Goal: Information Seeking & Learning: Learn about a topic

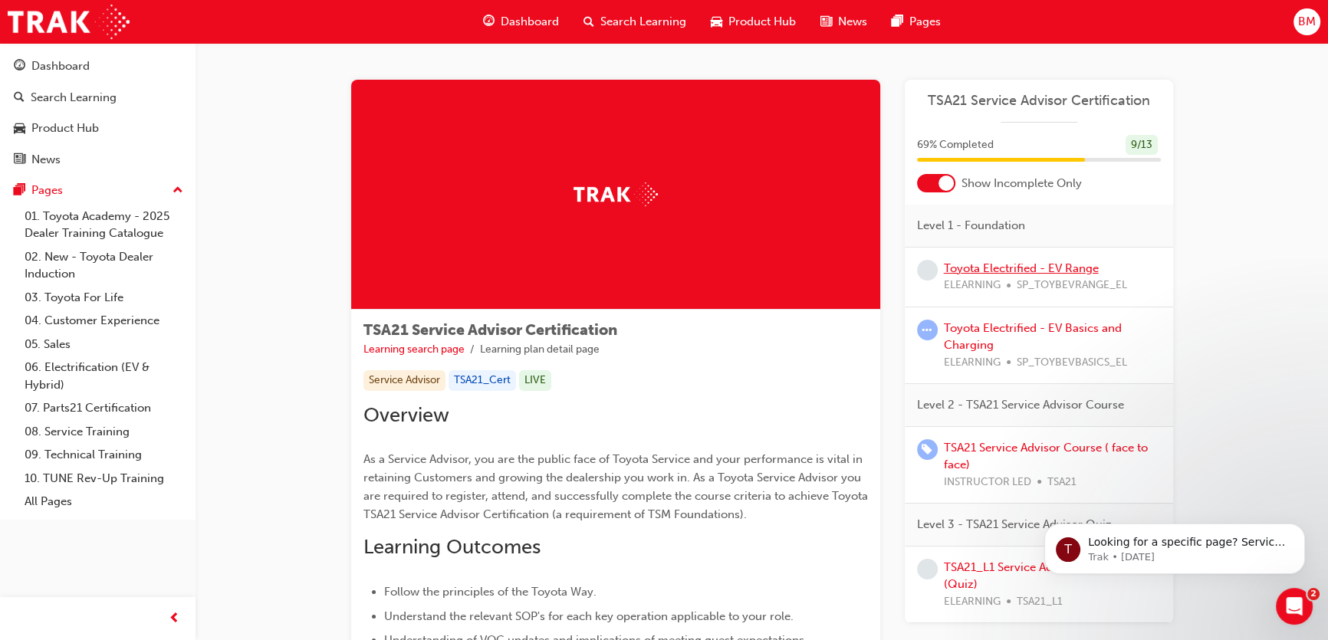
click at [990, 270] on link "Toyota Electrified - EV Range" at bounding box center [1021, 268] width 155 height 14
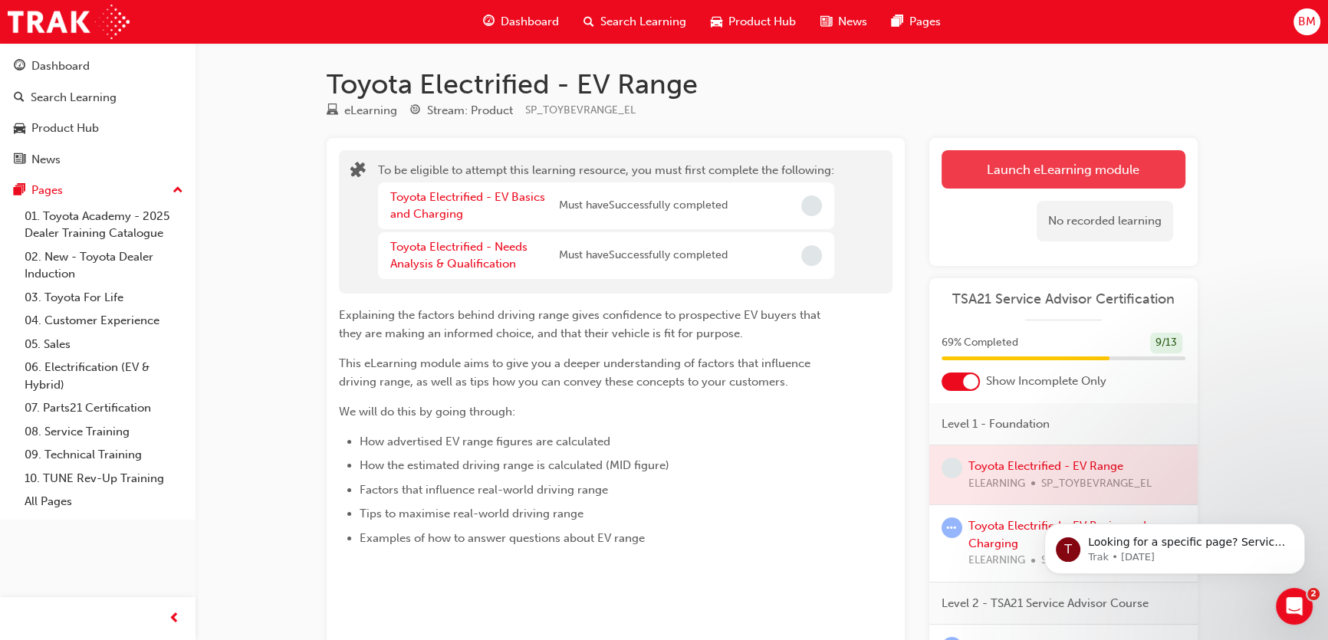
click at [1008, 167] on button "Launch eLearning module" at bounding box center [1063, 169] width 244 height 38
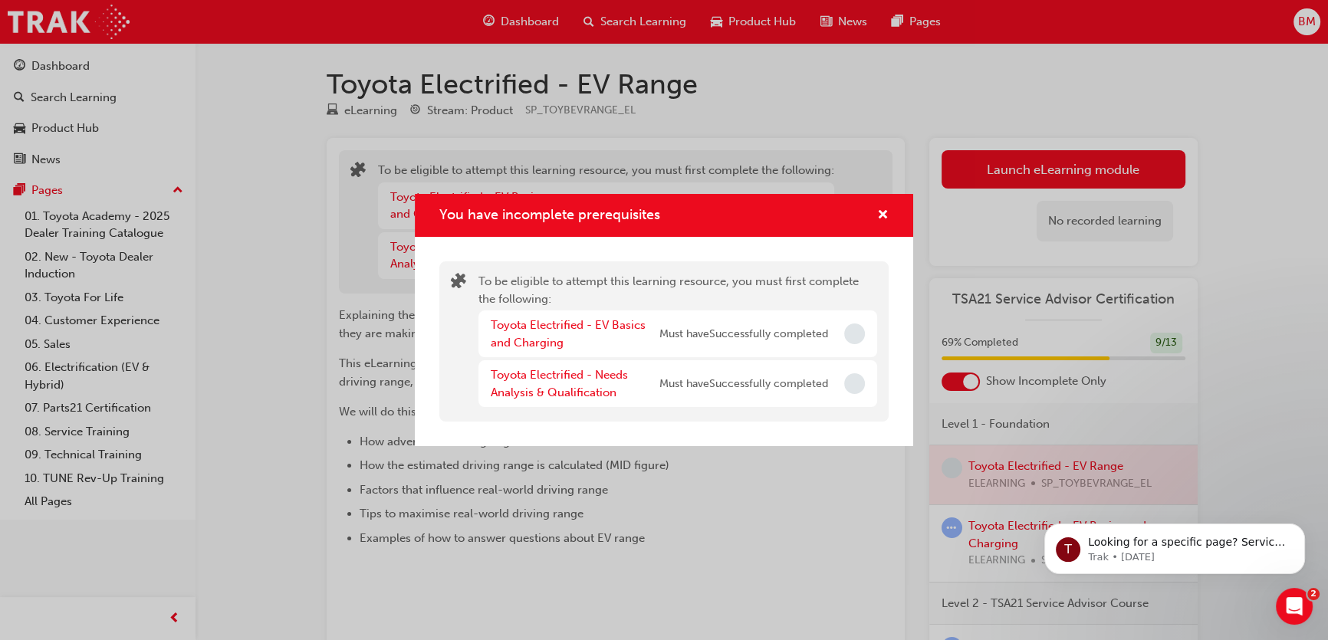
click at [850, 346] on div "Toyota Electrified - EV Basics and Charging Must have Successfully completed" at bounding box center [677, 333] width 399 height 47
click at [850, 345] on div "Toyota Electrified - EV Basics and Charging Must have Successfully completed" at bounding box center [677, 333] width 399 height 47
click at [858, 408] on div "To be eligible to attempt this learning resource, you must first complete the f…" at bounding box center [677, 341] width 399 height 137
click at [1052, 441] on div "You have incomplete prerequisites To be eligible to attempt this learning resou…" at bounding box center [664, 320] width 1328 height 640
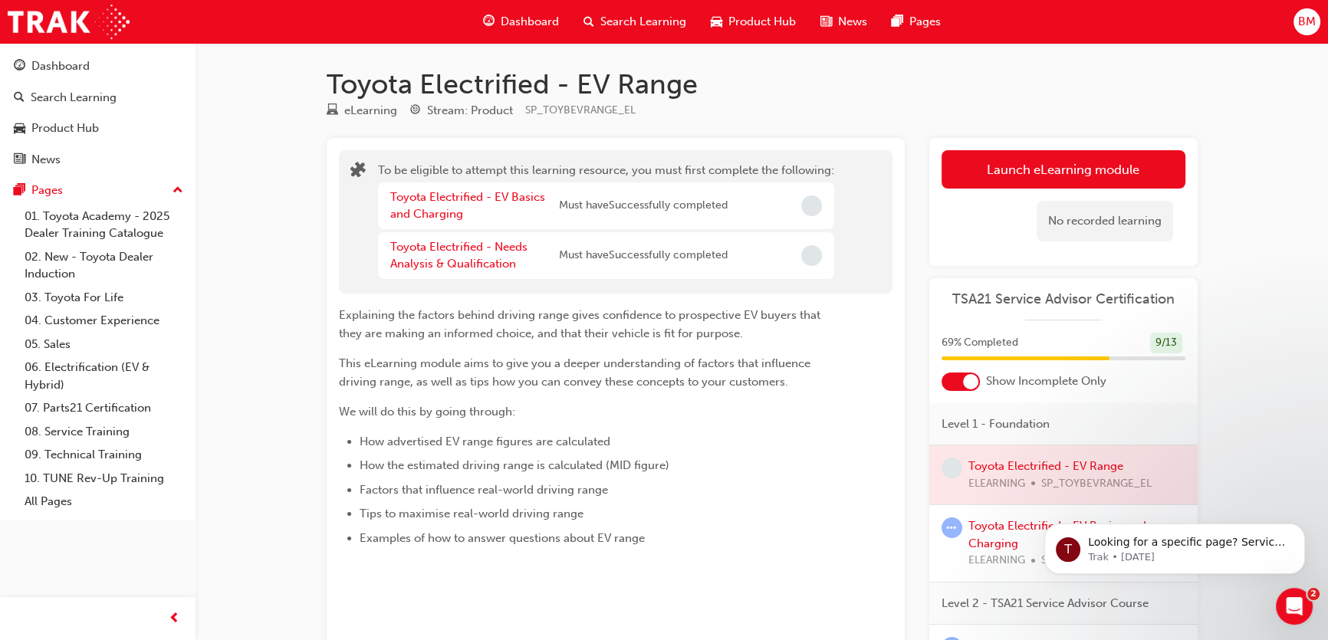
click at [581, 215] on div "Toyota Electrified - EV Basics and Charging Must have Successfully completed" at bounding box center [558, 206] width 337 height 34
click at [598, 200] on span "Must have Successfully completed" at bounding box center [643, 206] width 169 height 18
click at [612, 245] on div "Toyota Electrified - Needs Analysis & Qualification Must have Successfully comp…" at bounding box center [558, 255] width 337 height 34
click at [826, 196] on div "Toyota Electrified - EV Basics and Charging Must have Successfully completed" at bounding box center [606, 205] width 456 height 47
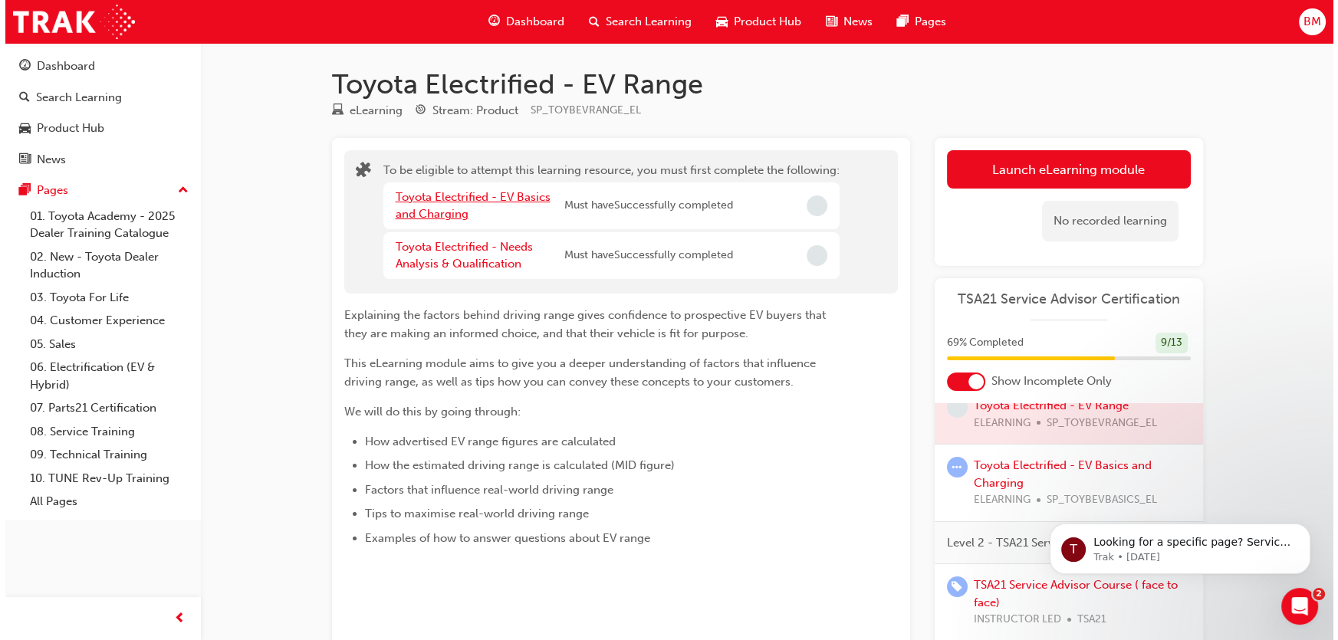
scroll to position [41, 0]
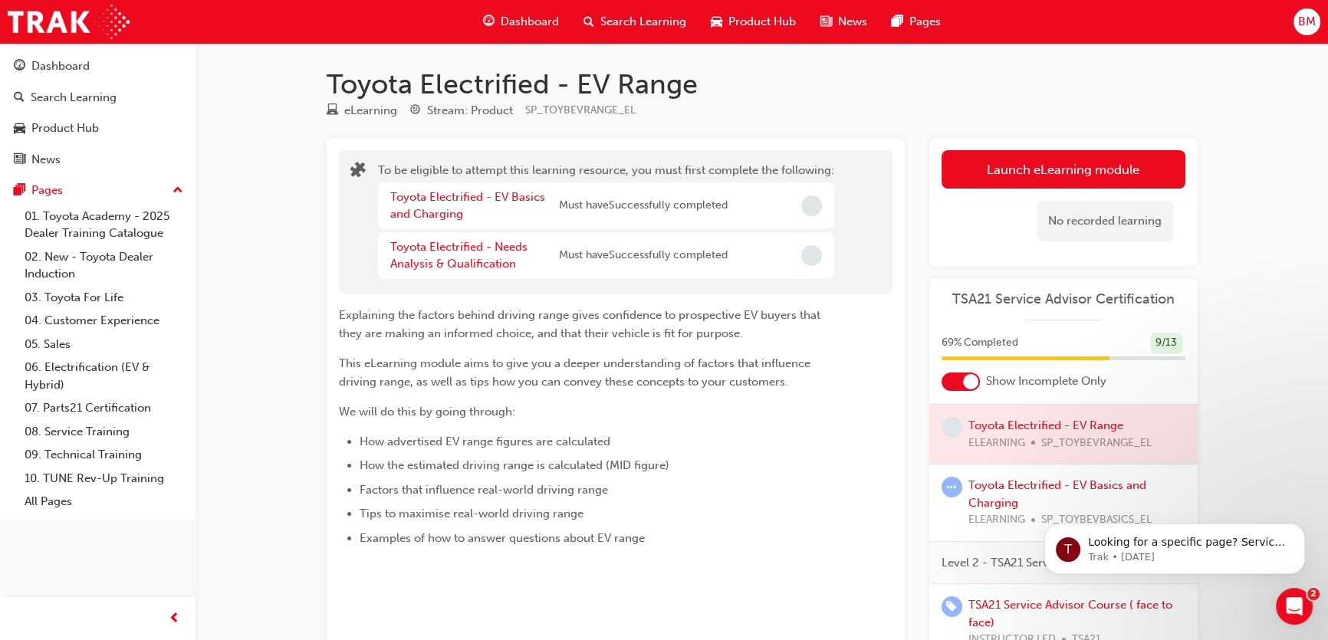
click at [455, 205] on div "Toyota Electrified - EV Basics and Charging" at bounding box center [474, 206] width 169 height 34
click at [442, 198] on link "Toyota Electrified - EV Basics and Charging" at bounding box center [467, 205] width 155 height 31
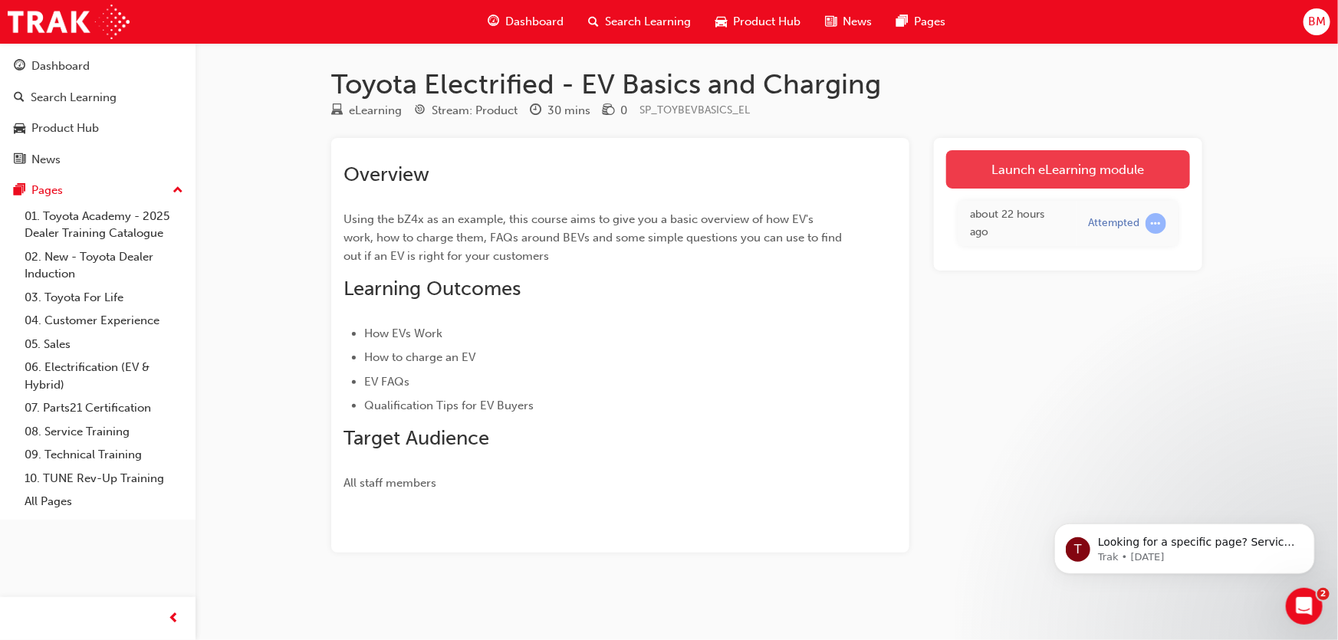
click at [1006, 168] on link "Launch eLearning module" at bounding box center [1068, 169] width 244 height 38
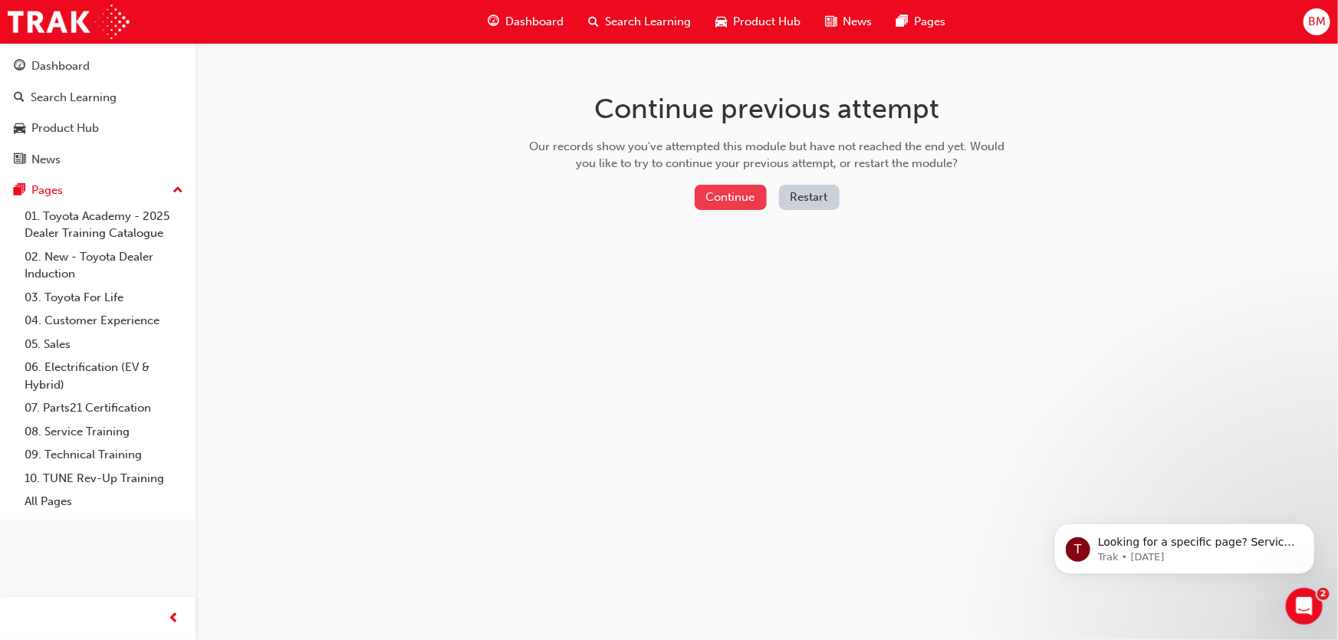
click at [714, 194] on button "Continue" at bounding box center [730, 197] width 72 height 25
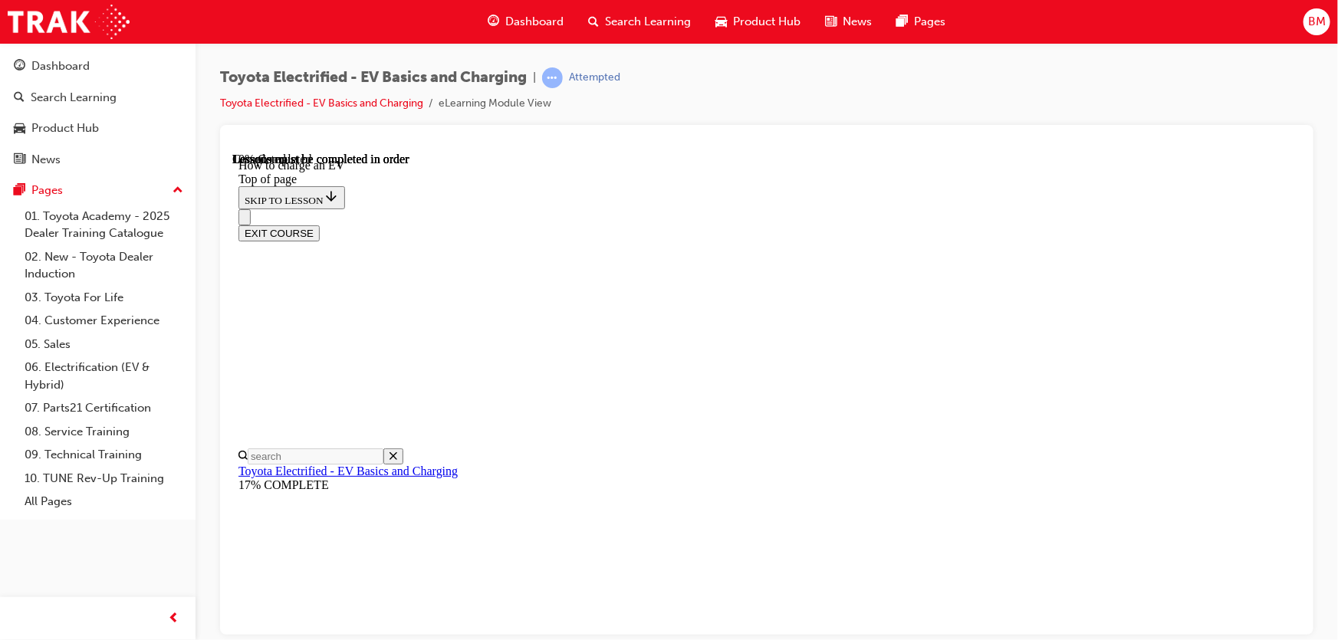
scroll to position [465, 0]
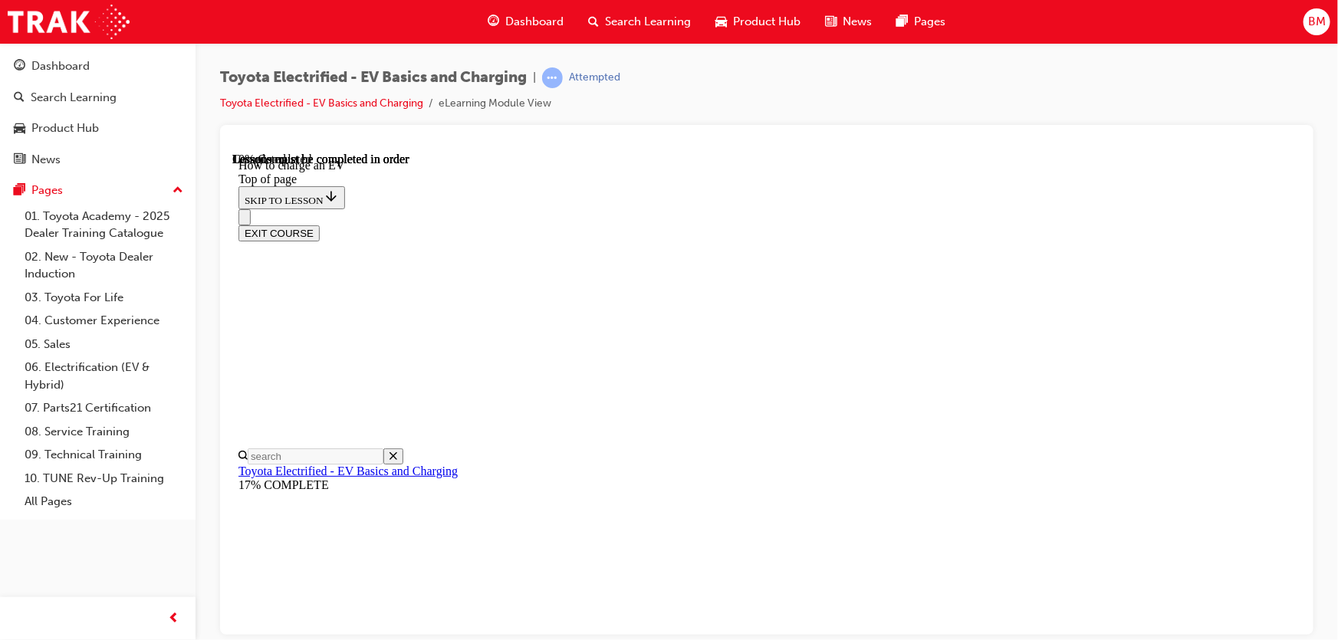
drag, startPoint x: 1024, startPoint y: 429, endPoint x: 876, endPoint y: 435, distance: 148.0
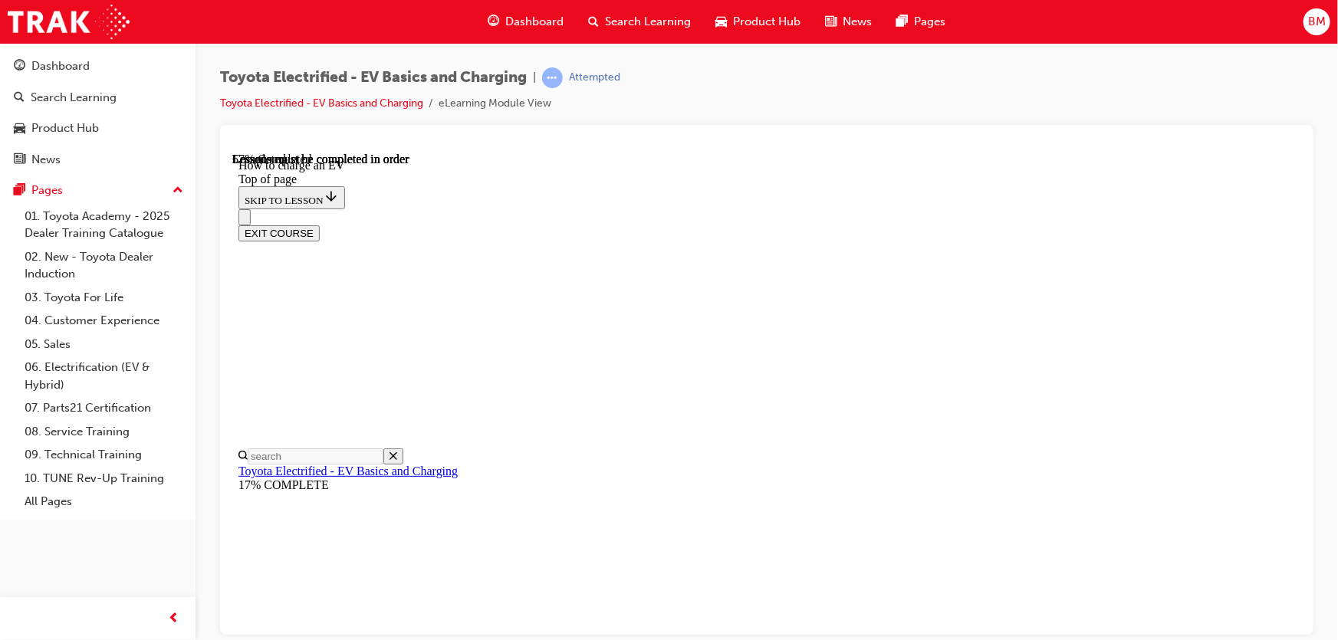
drag, startPoint x: 678, startPoint y: 311, endPoint x: 1086, endPoint y: 306, distance: 408.6
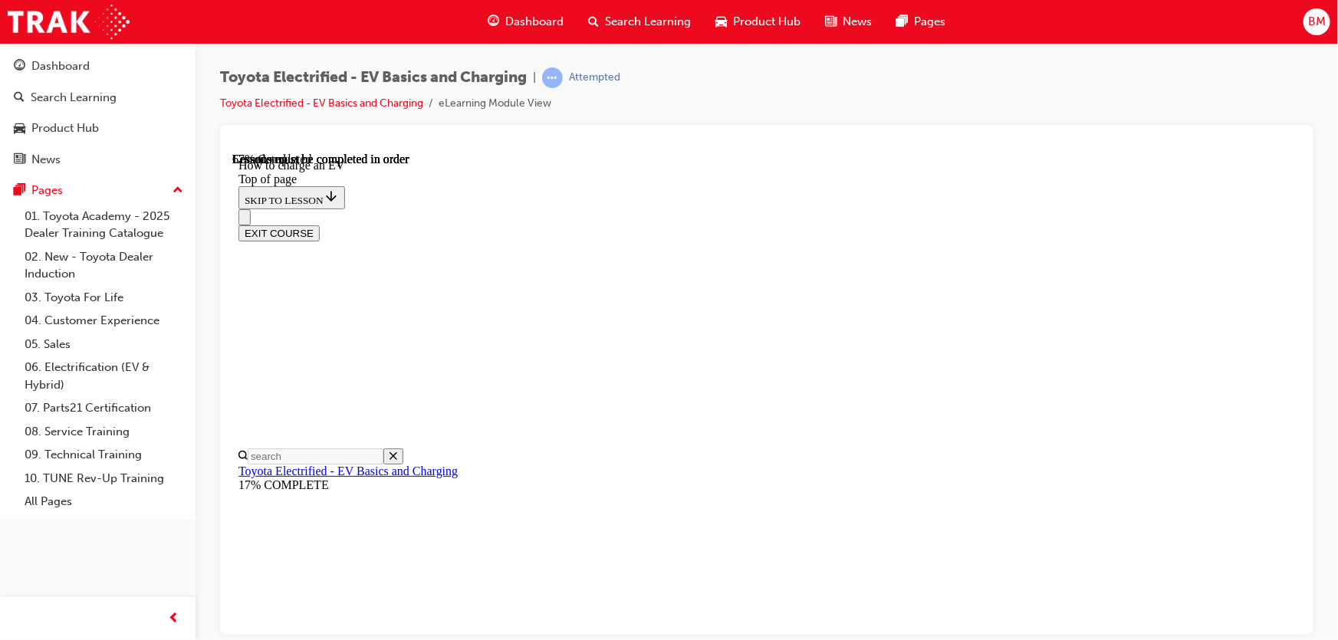
drag, startPoint x: 1078, startPoint y: 334, endPoint x: 567, endPoint y: 262, distance: 516.3
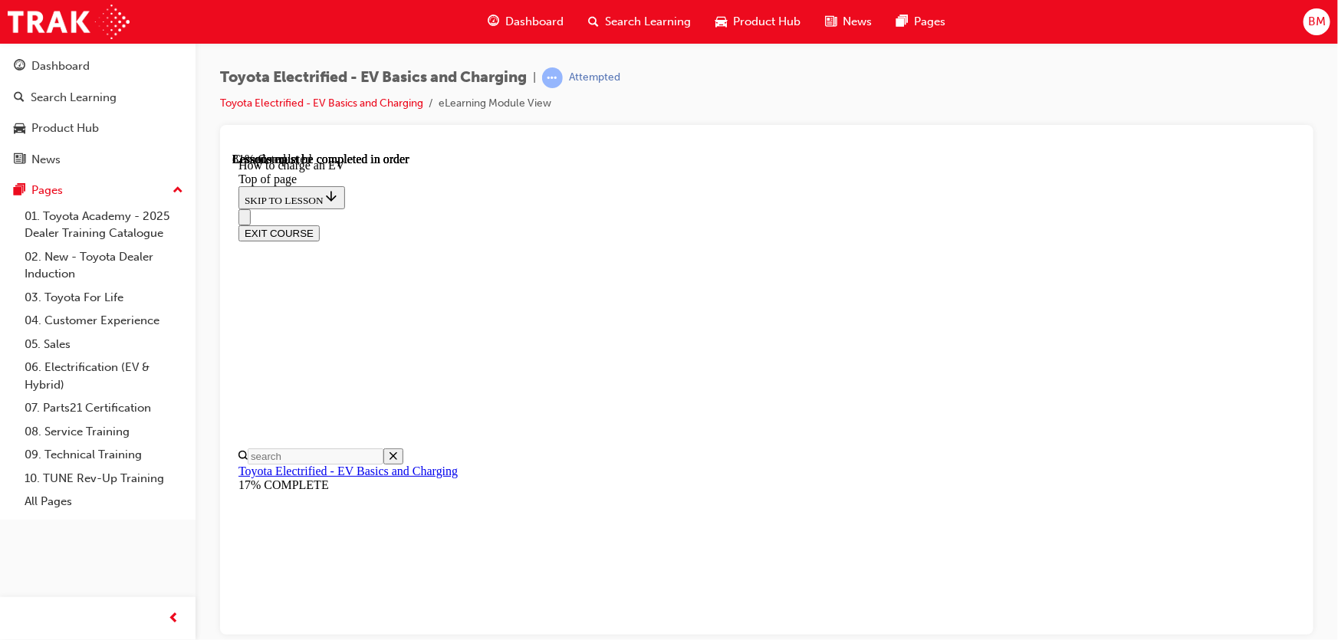
scroll to position [5817, 0]
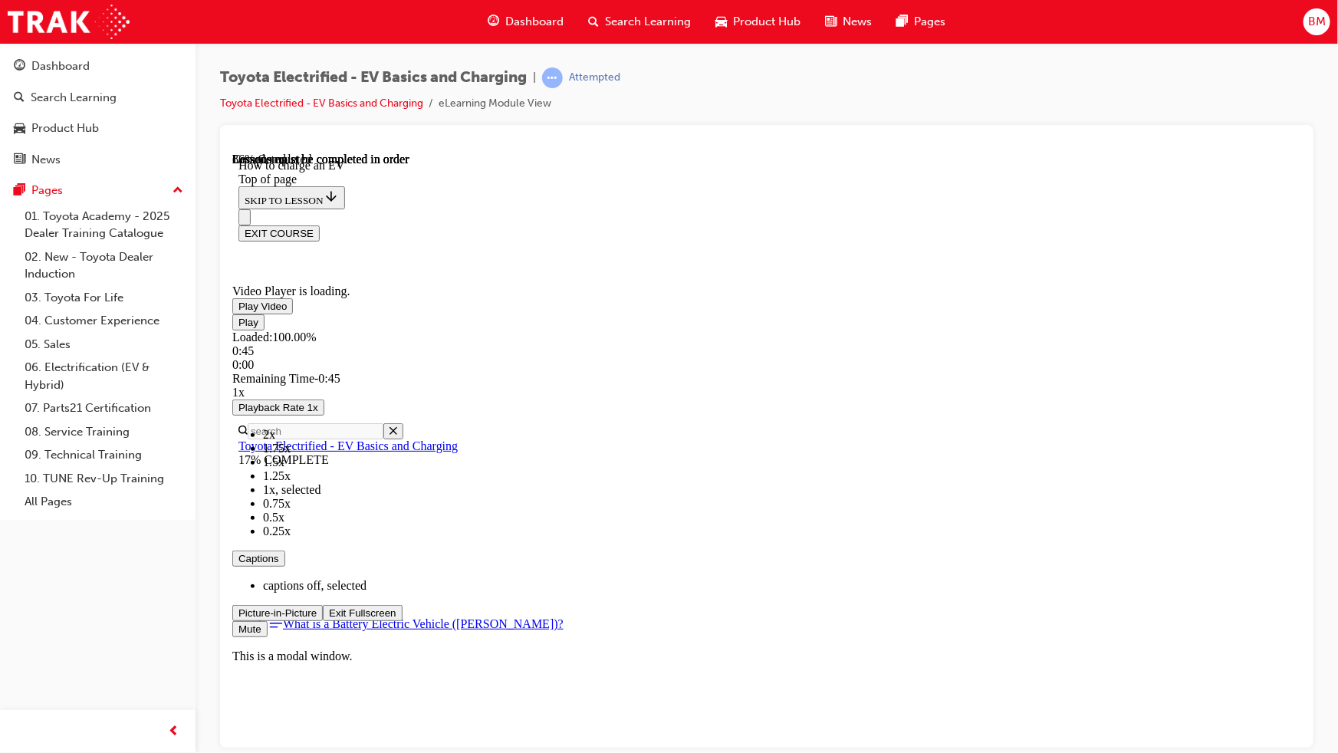
click at [328, 618] on span "Video player" at bounding box center [328, 611] width 0 height 11
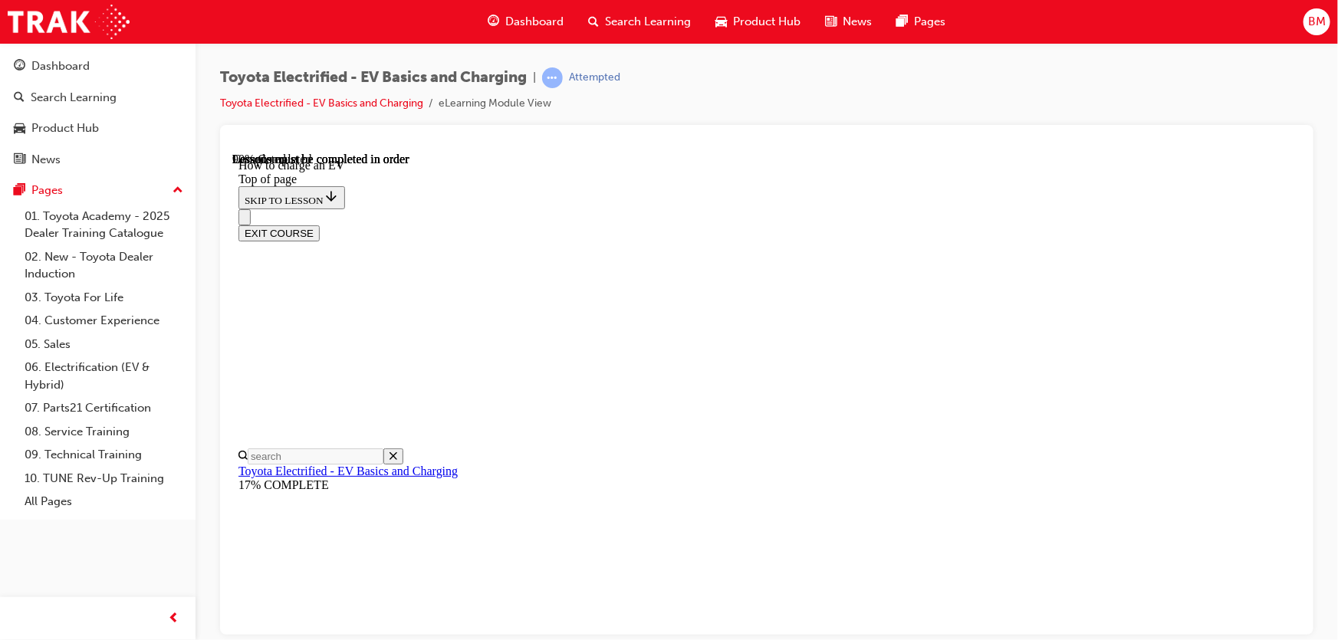
click at [1251, 77] on div "Toyota Electrified - EV Basics and Charging | Attempted Toyota Electrified - EV…" at bounding box center [766, 95] width 1093 height 57
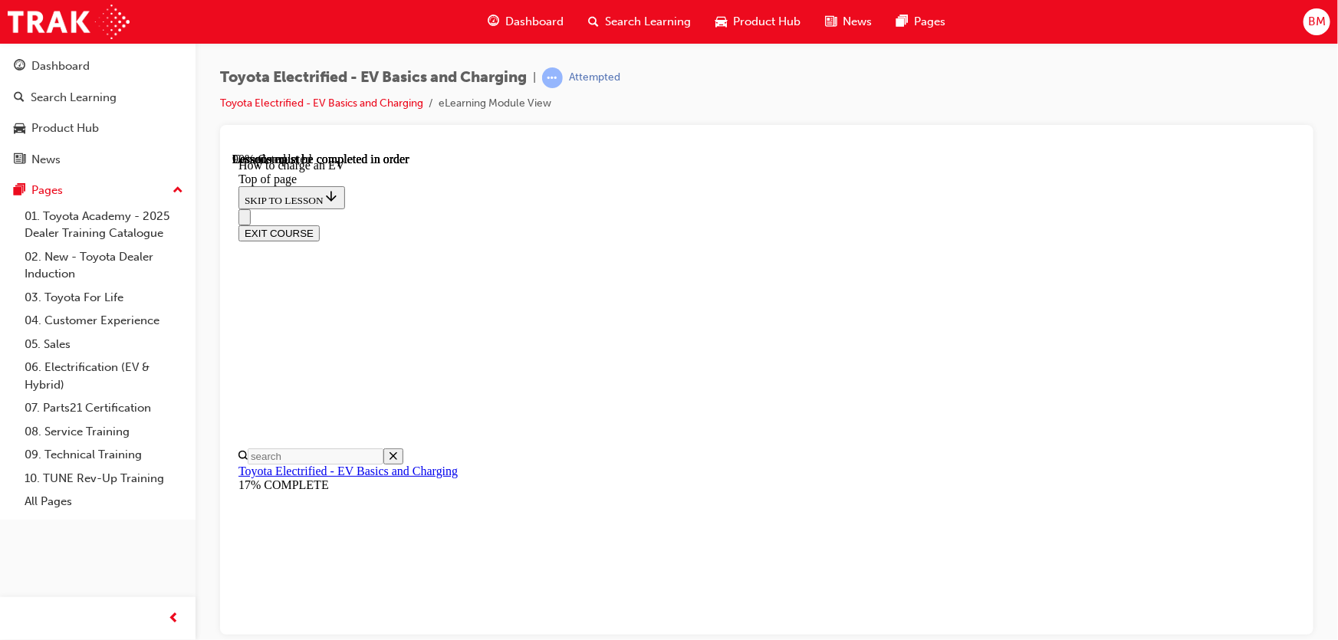
scroll to position [0, 0]
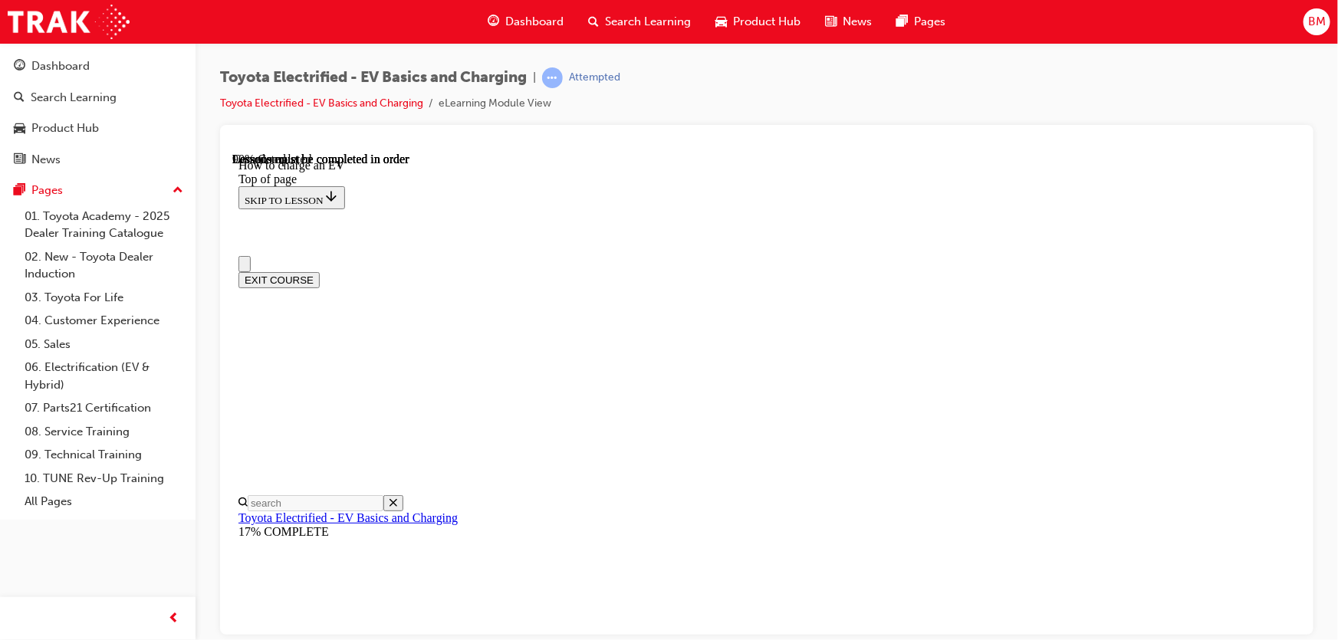
drag, startPoint x: 1298, startPoint y: 607, endPoint x: 1489, endPoint y: 287, distance: 371.9
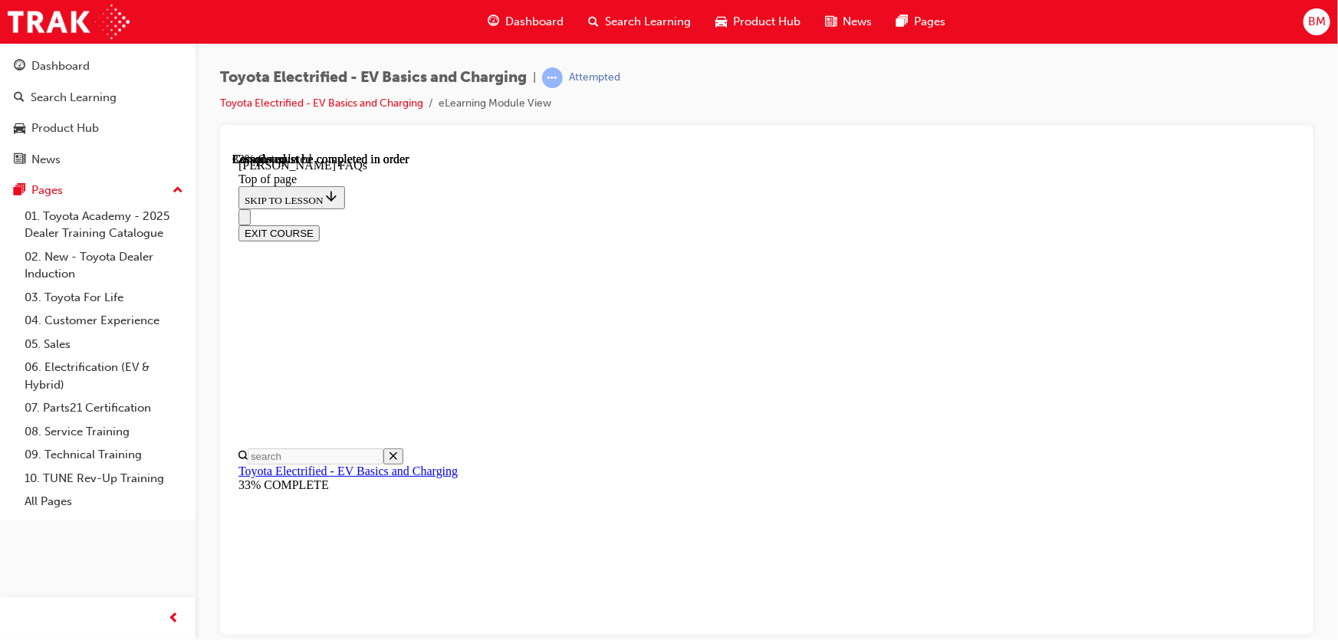
scroll to position [2276, 0]
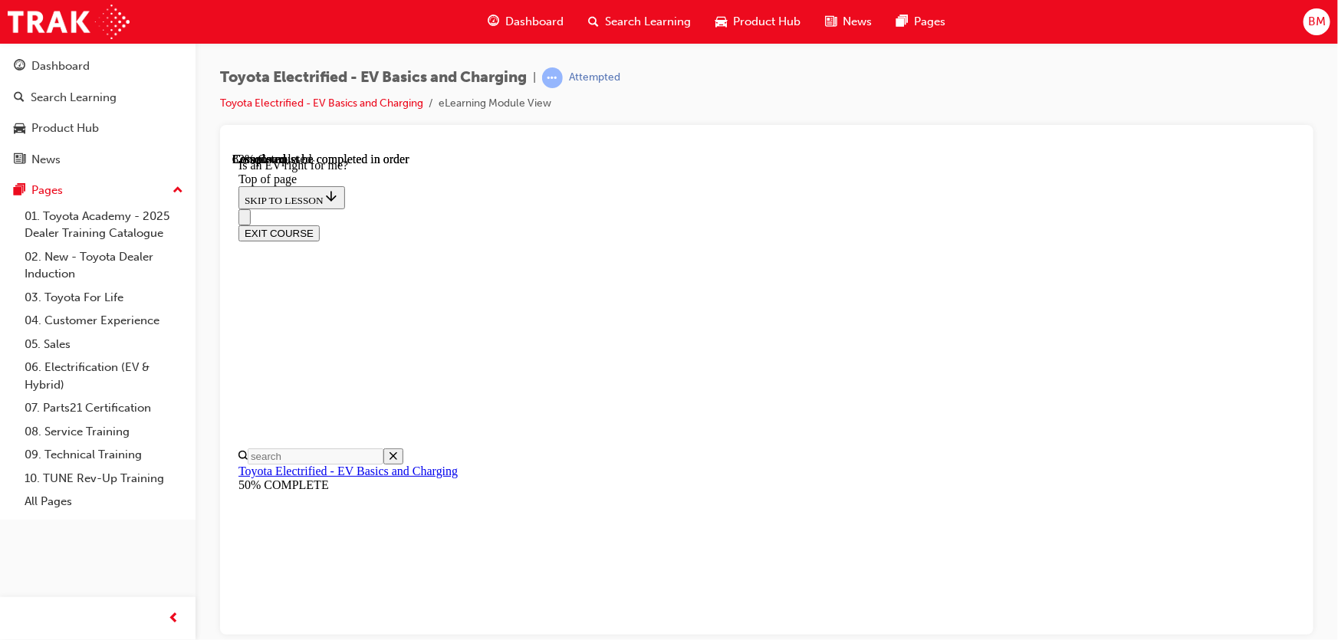
scroll to position [1935, 0]
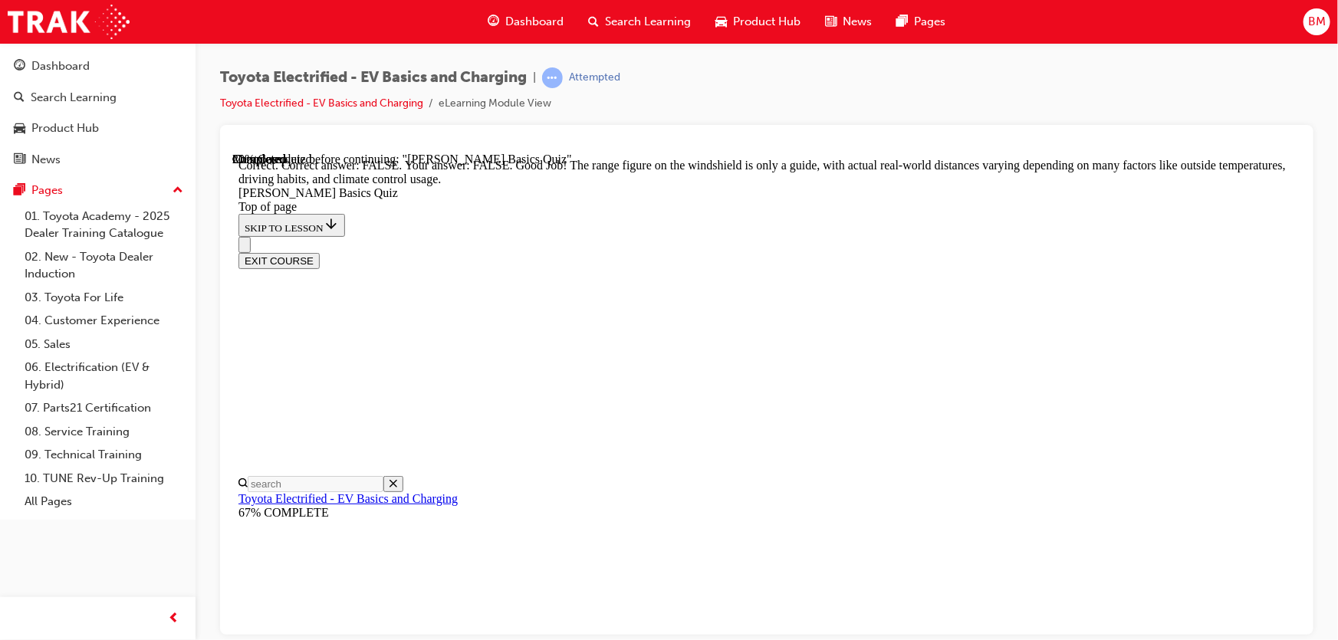
scroll to position [337, 0]
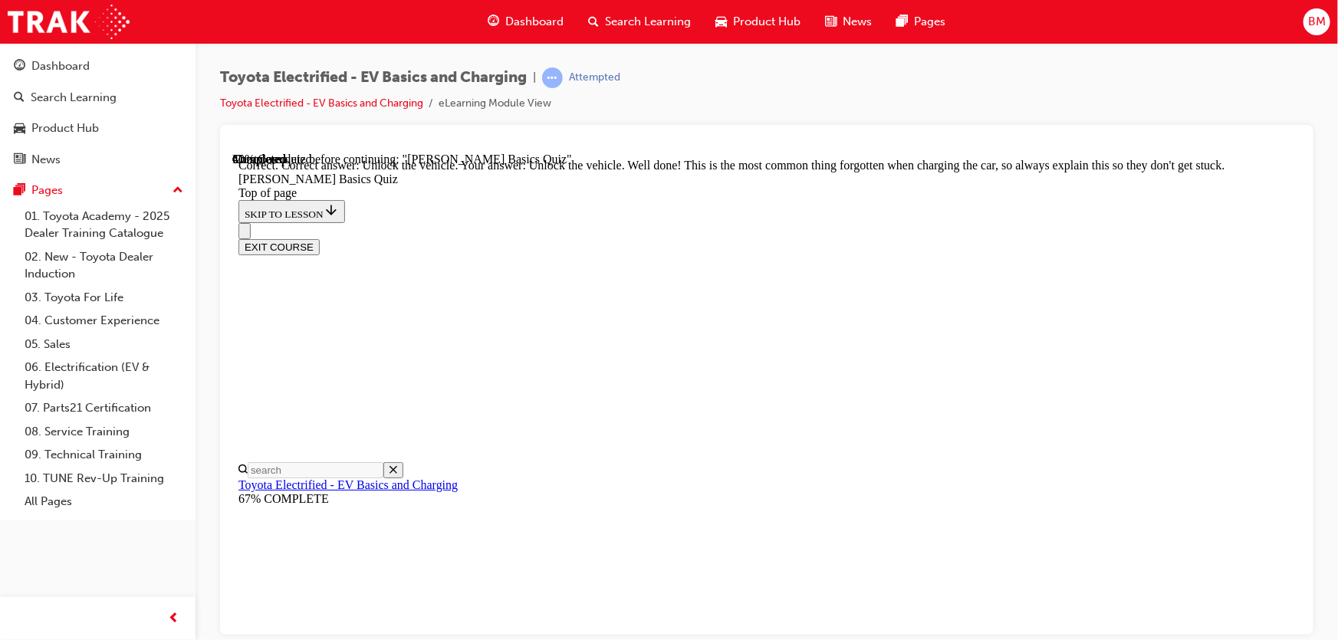
scroll to position [573, 0]
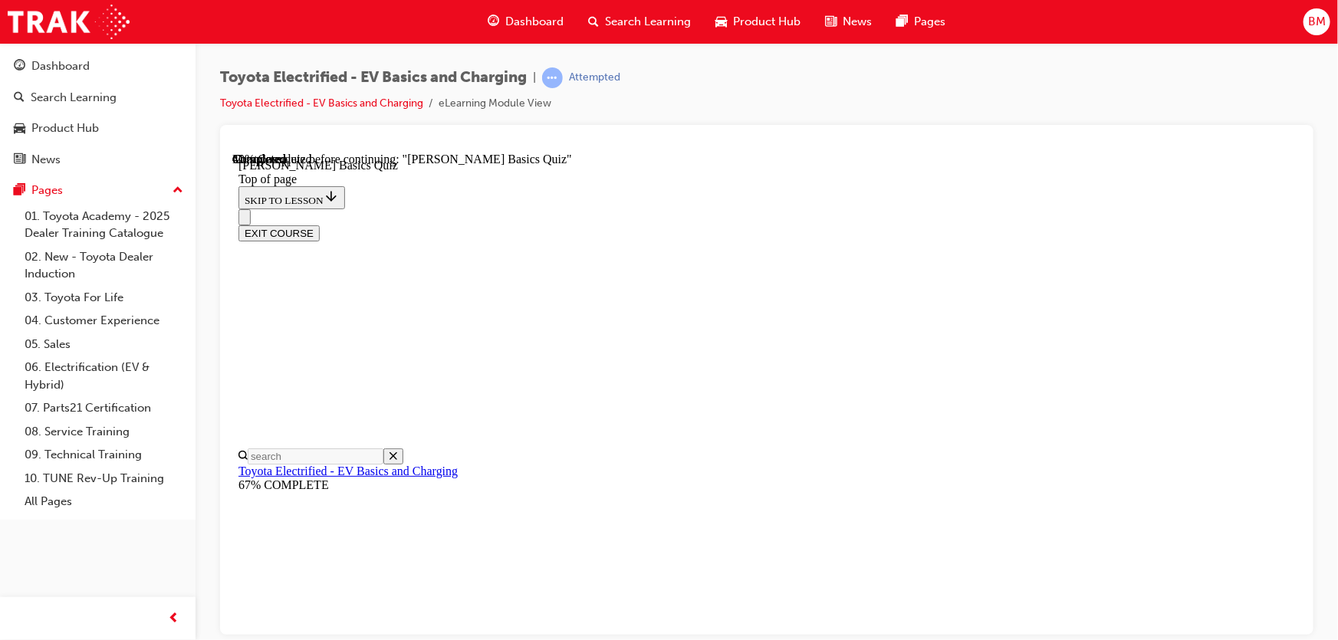
scroll to position [185, 0]
drag, startPoint x: 922, startPoint y: 348, endPoint x: 916, endPoint y: 415, distance: 67.0
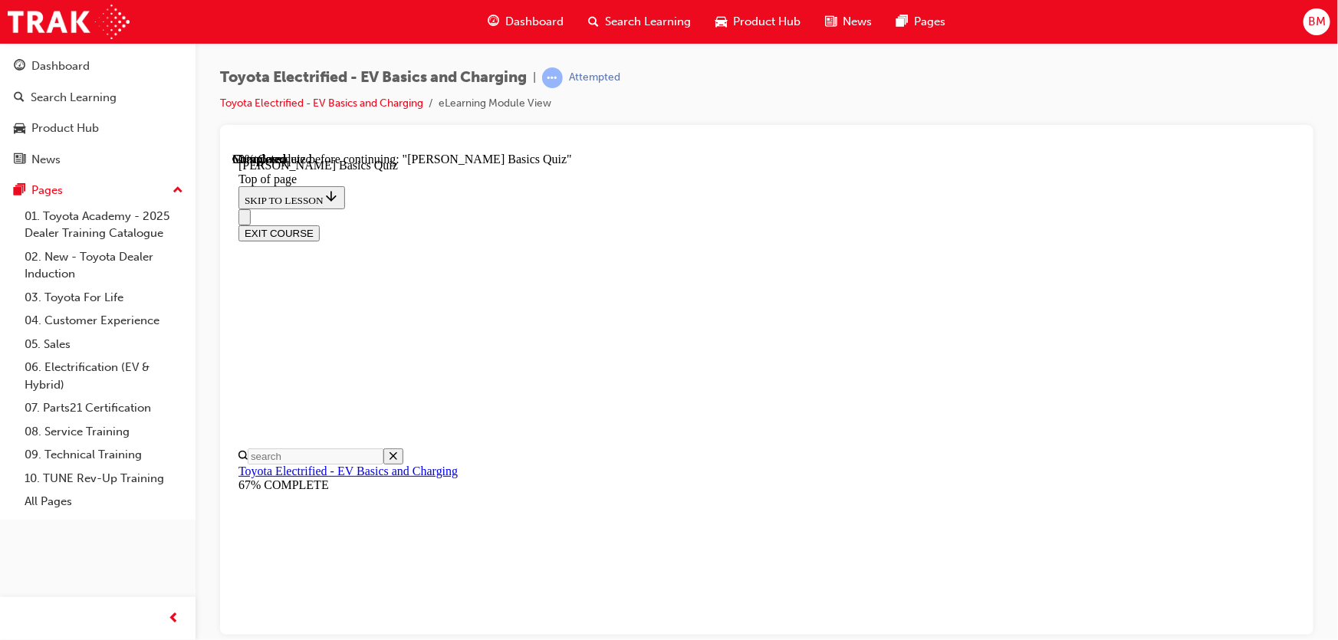
scroll to position [116, 0]
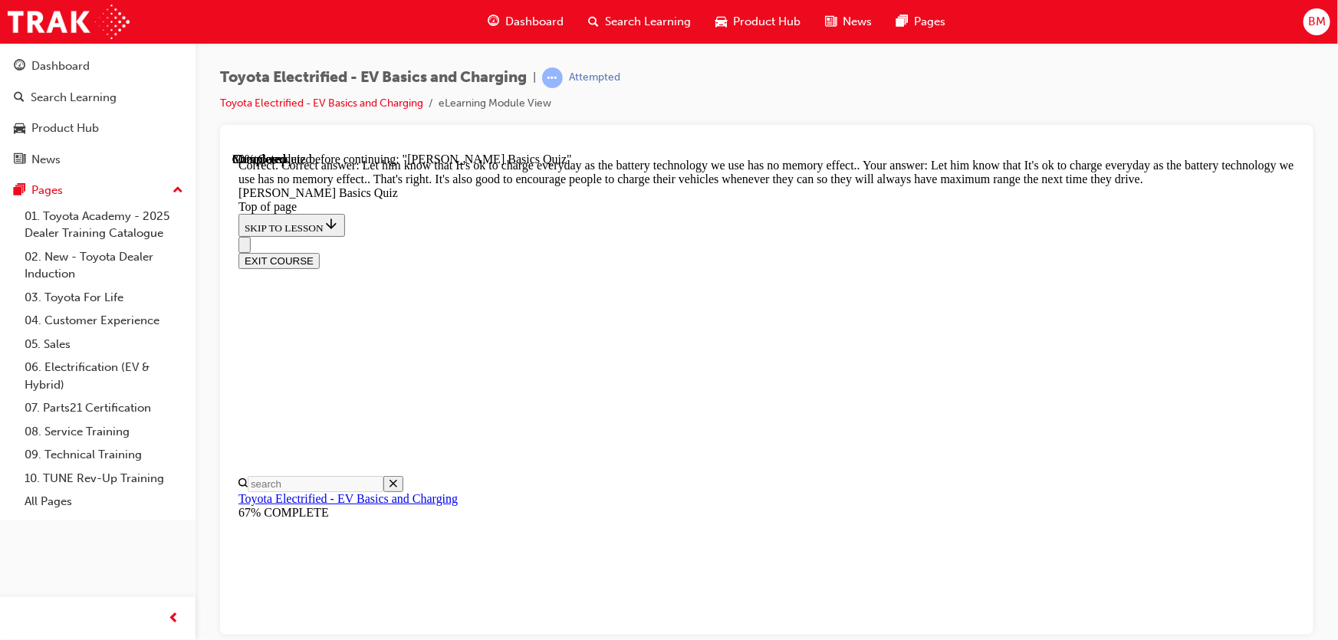
scroll to position [368, 0]
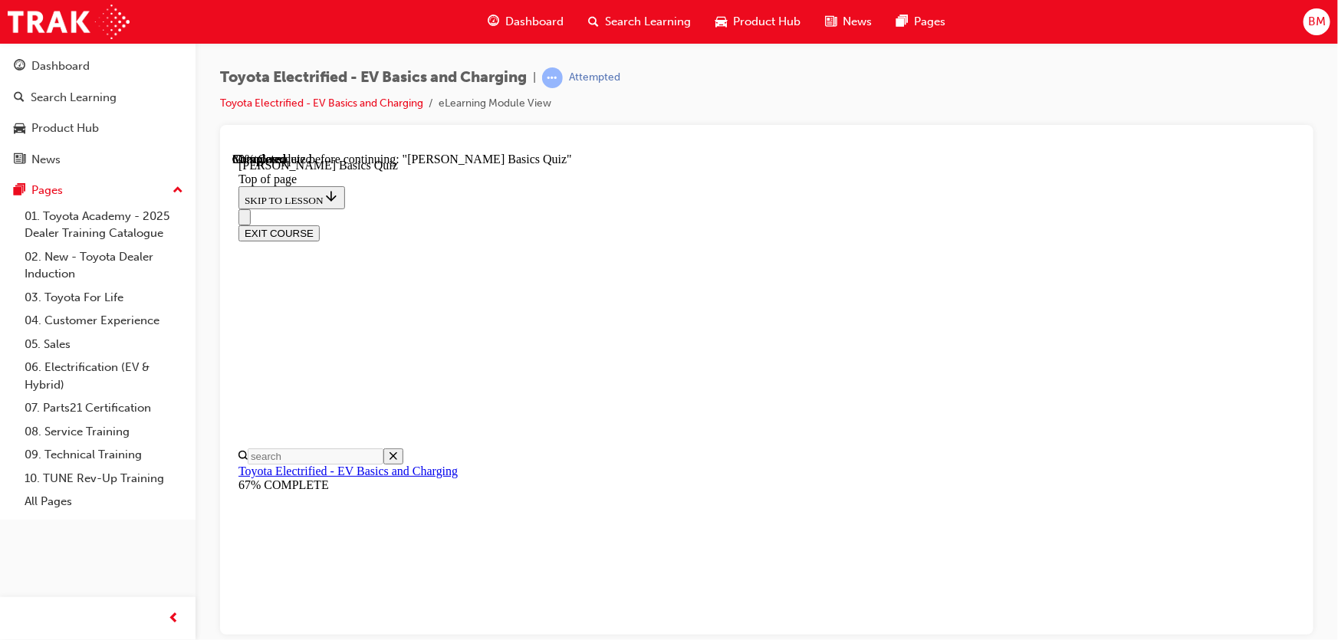
scroll to position [116, 0]
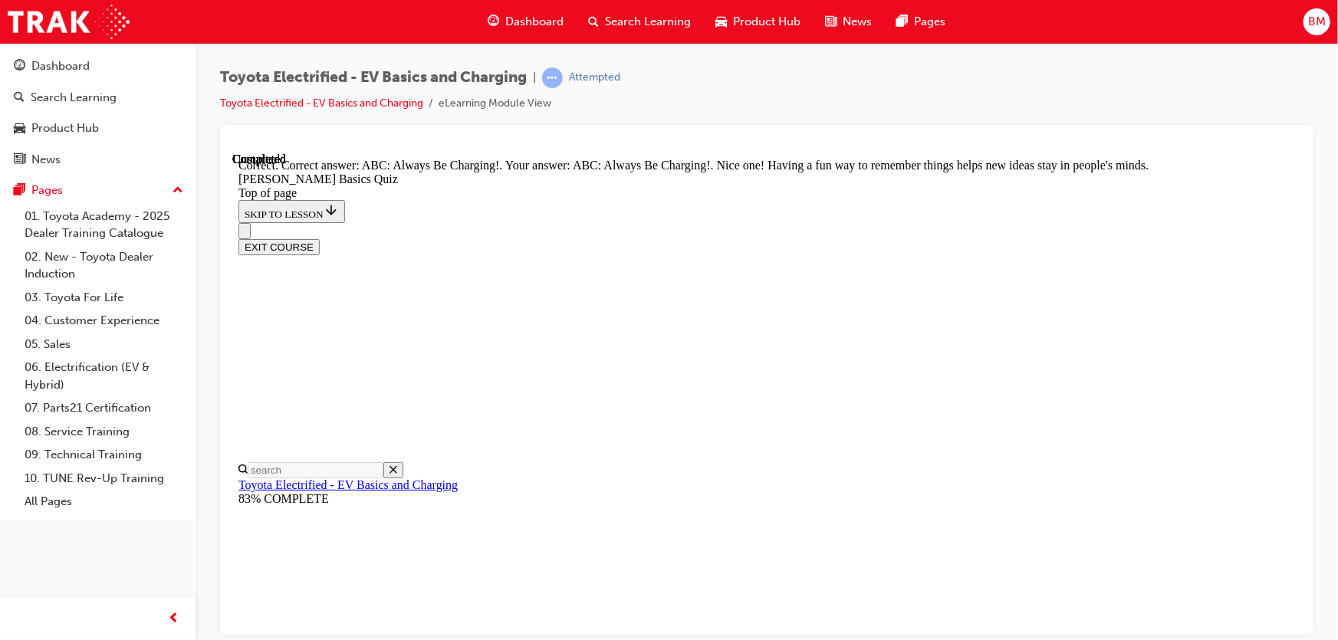
scroll to position [381, 0]
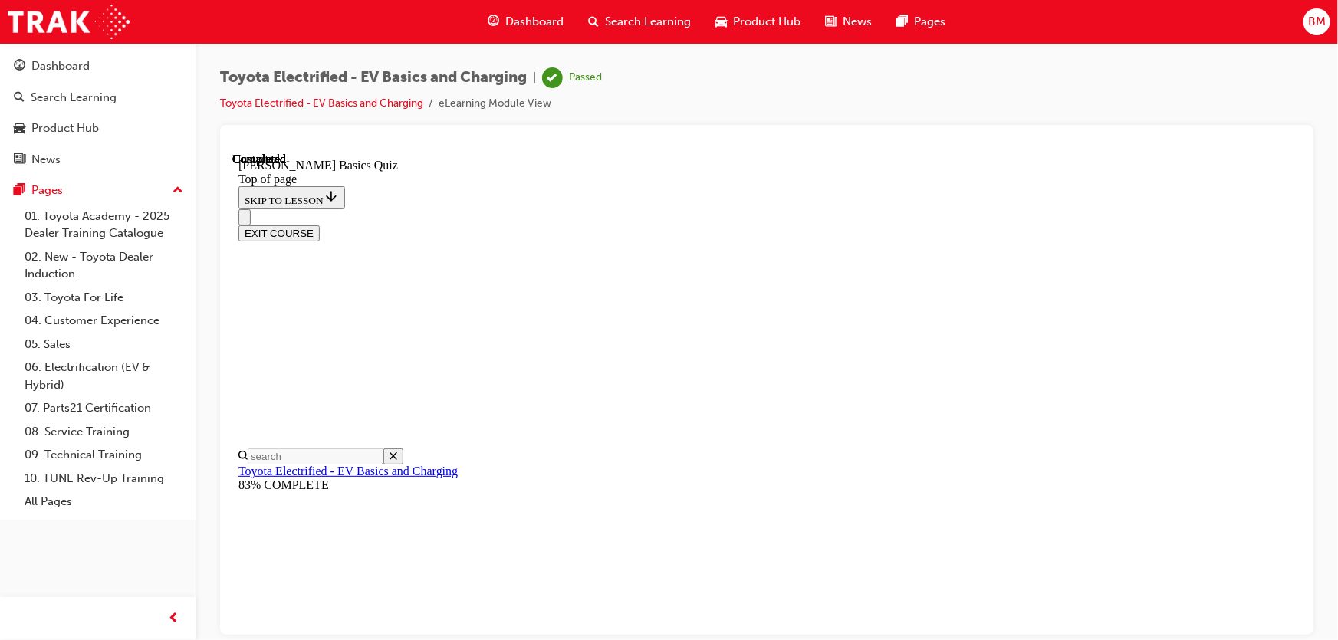
scroll to position [346, 0]
click at [319, 225] on button "EXIT COURSE" at bounding box center [278, 233] width 81 height 16
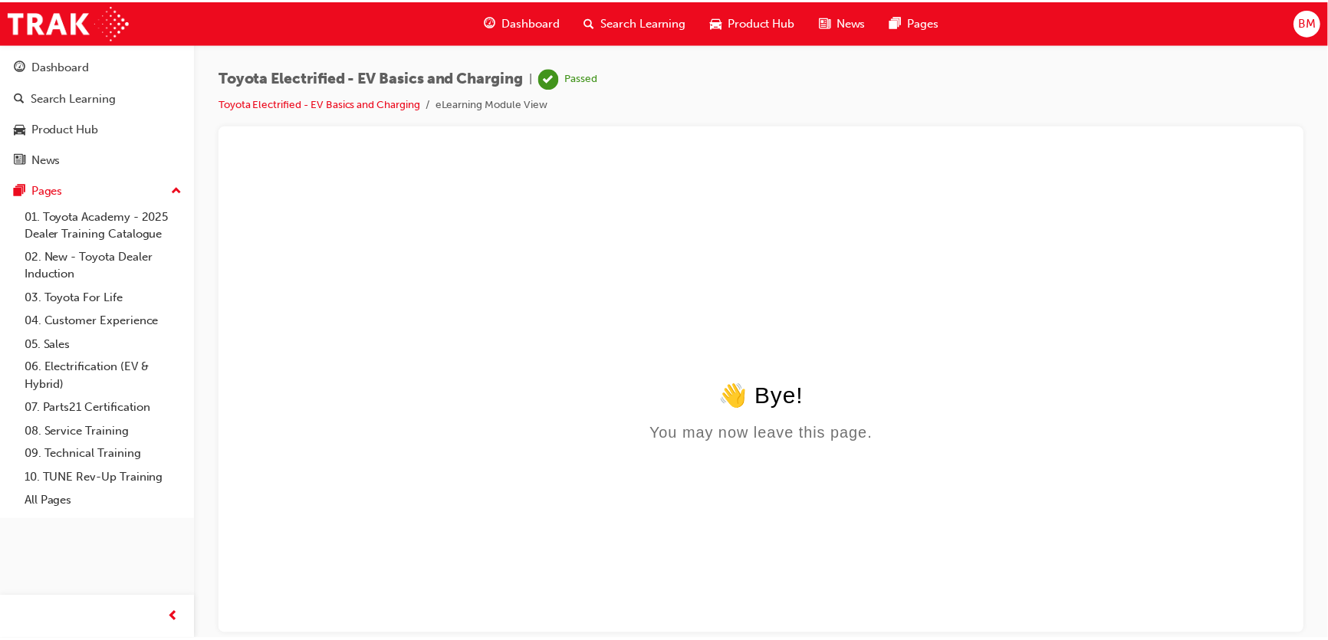
scroll to position [0, 0]
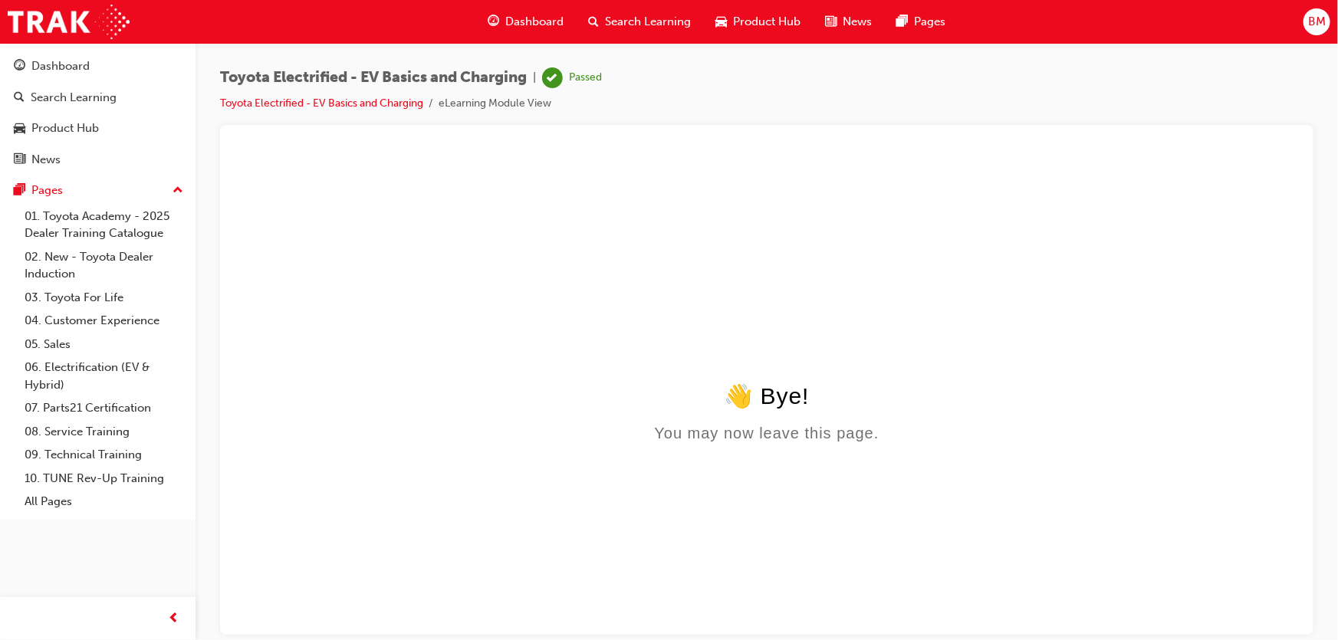
click at [481, 19] on div "Dashboard" at bounding box center [525, 21] width 100 height 31
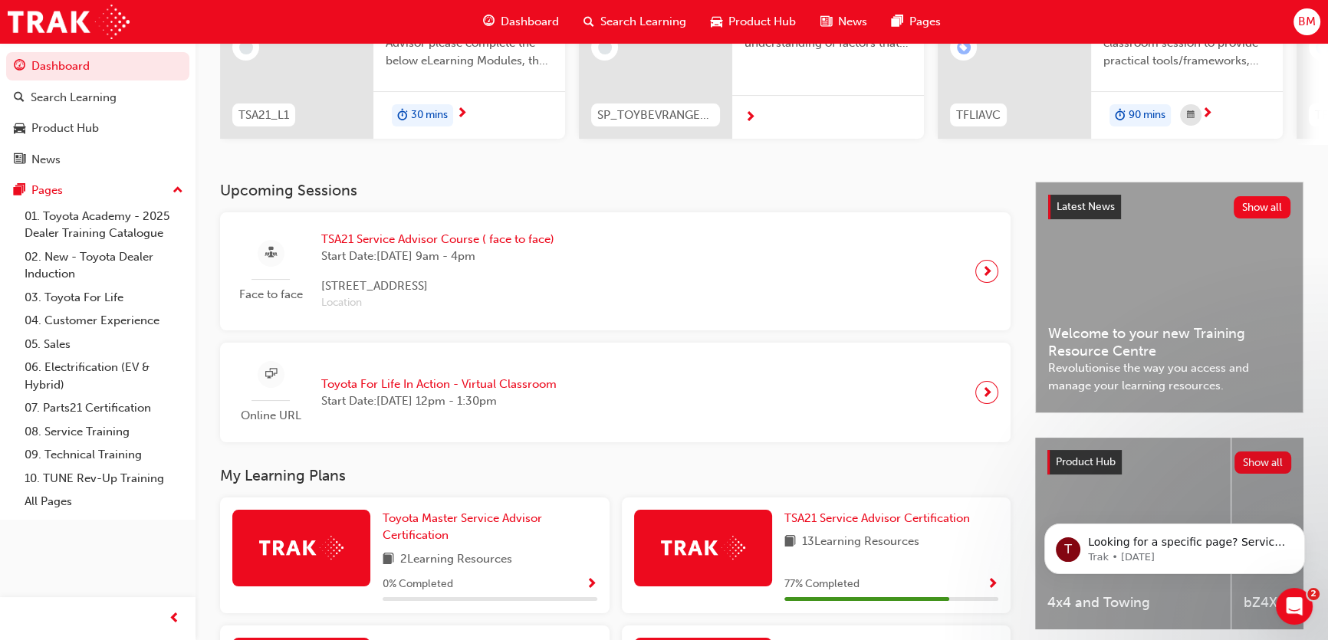
scroll to position [278, 0]
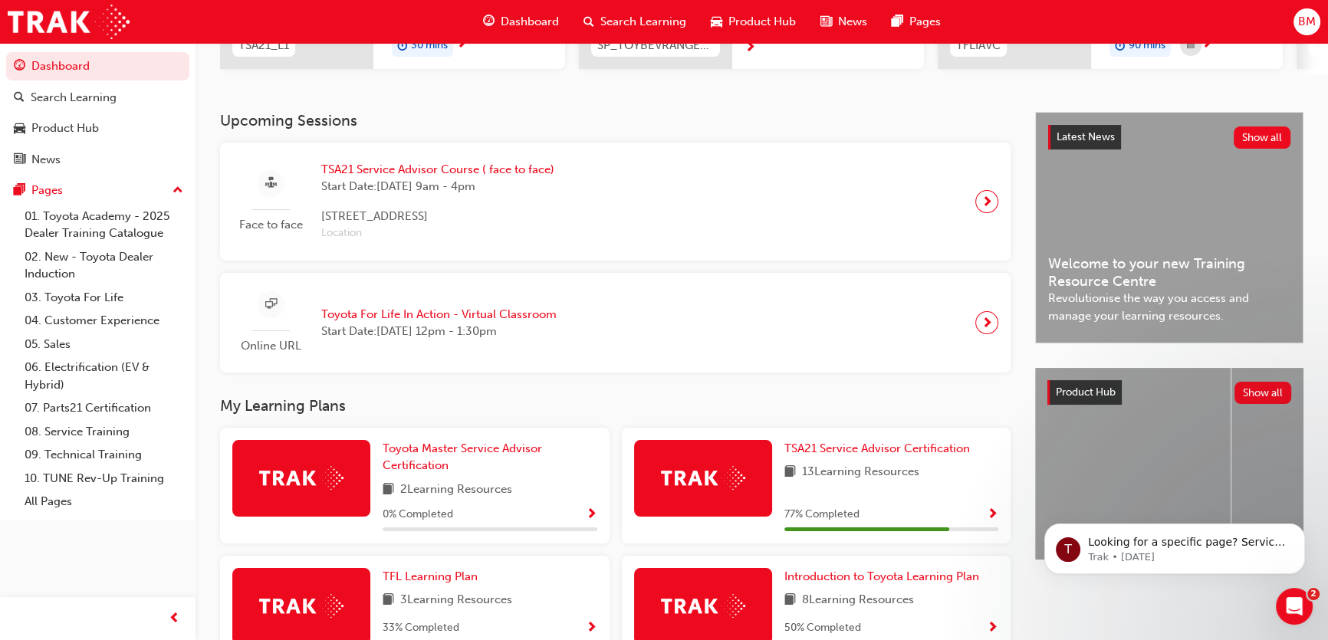
click at [460, 167] on span "TSA21 Service Advisor Course ( face to face)" at bounding box center [437, 170] width 233 height 18
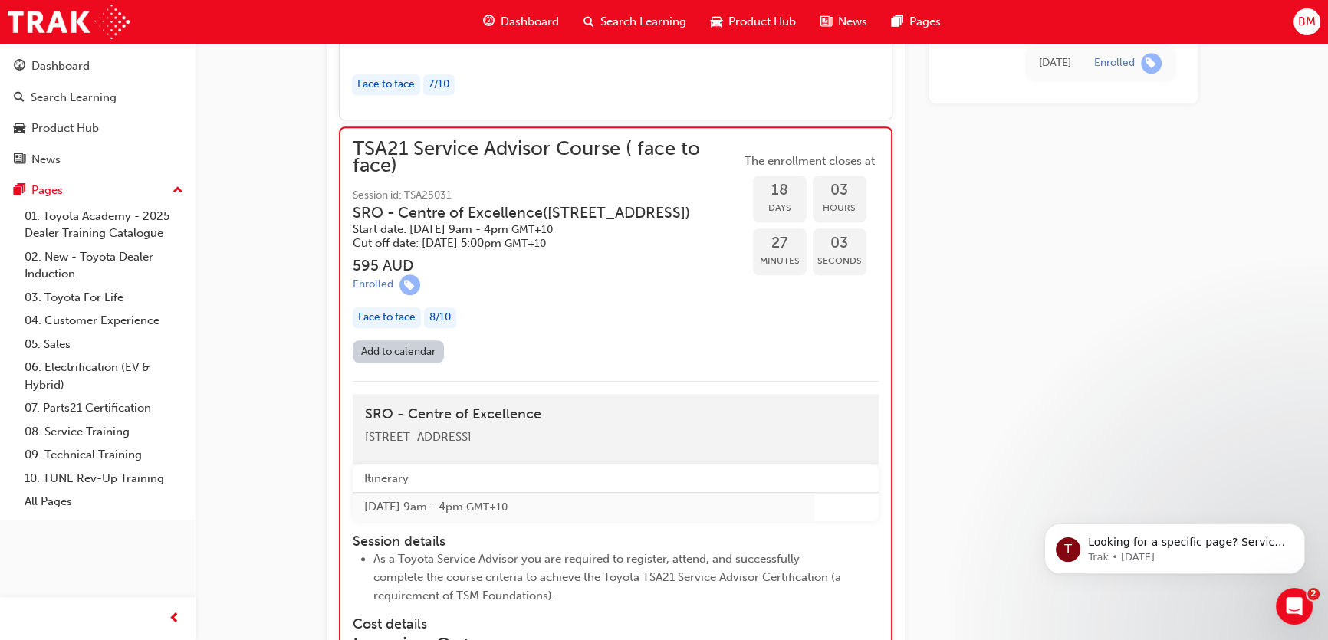
scroll to position [1451, 0]
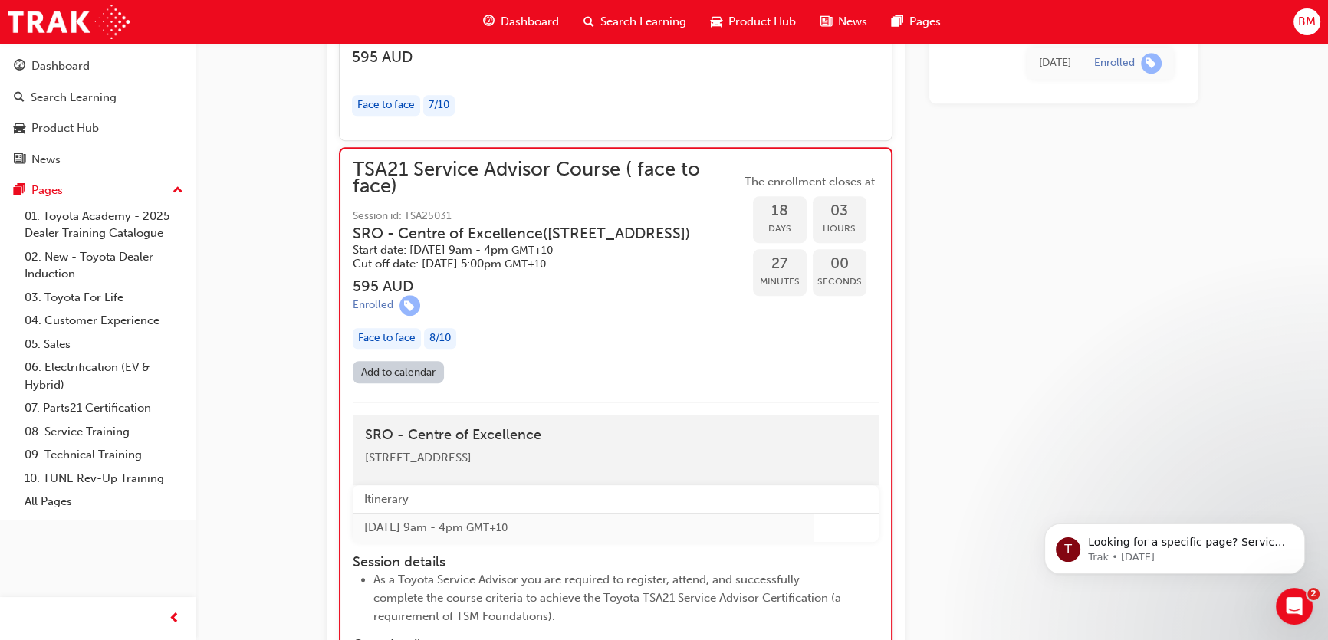
click at [540, 26] on span "Dashboard" at bounding box center [530, 22] width 58 height 18
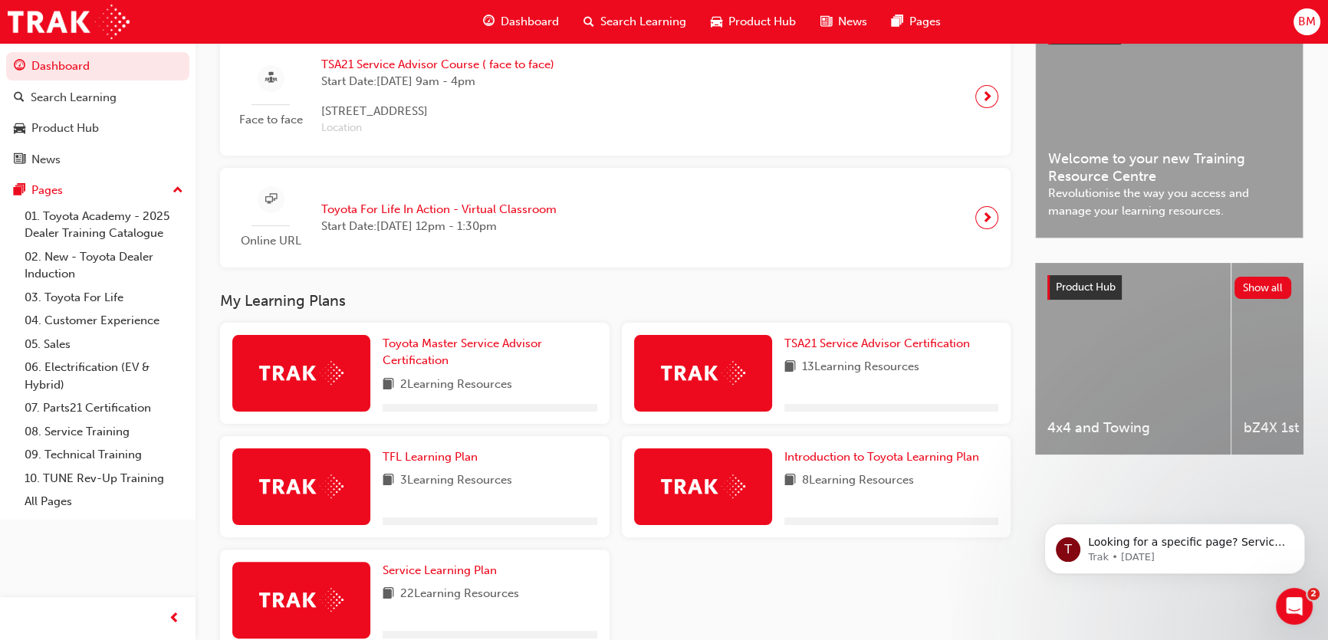
scroll to position [418, 0]
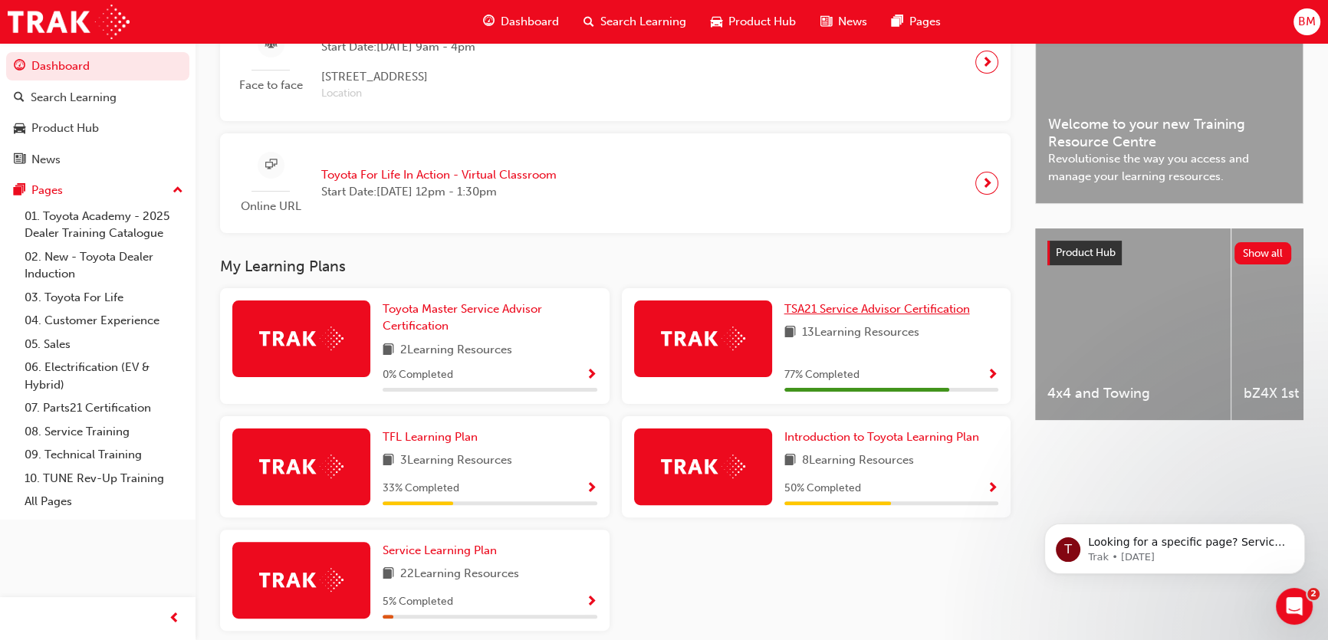
click at [865, 309] on span "TSA21 Service Advisor Certification" at bounding box center [876, 309] width 185 height 14
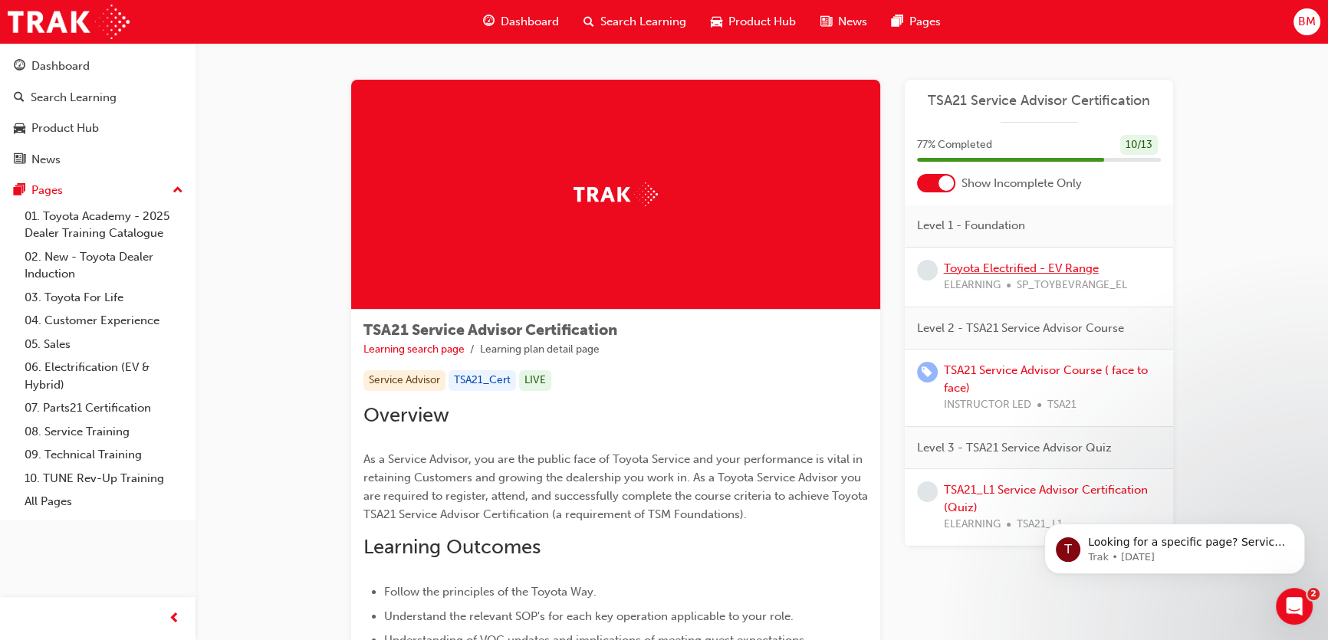
click at [984, 274] on link "Toyota Electrified - EV Range" at bounding box center [1021, 268] width 155 height 14
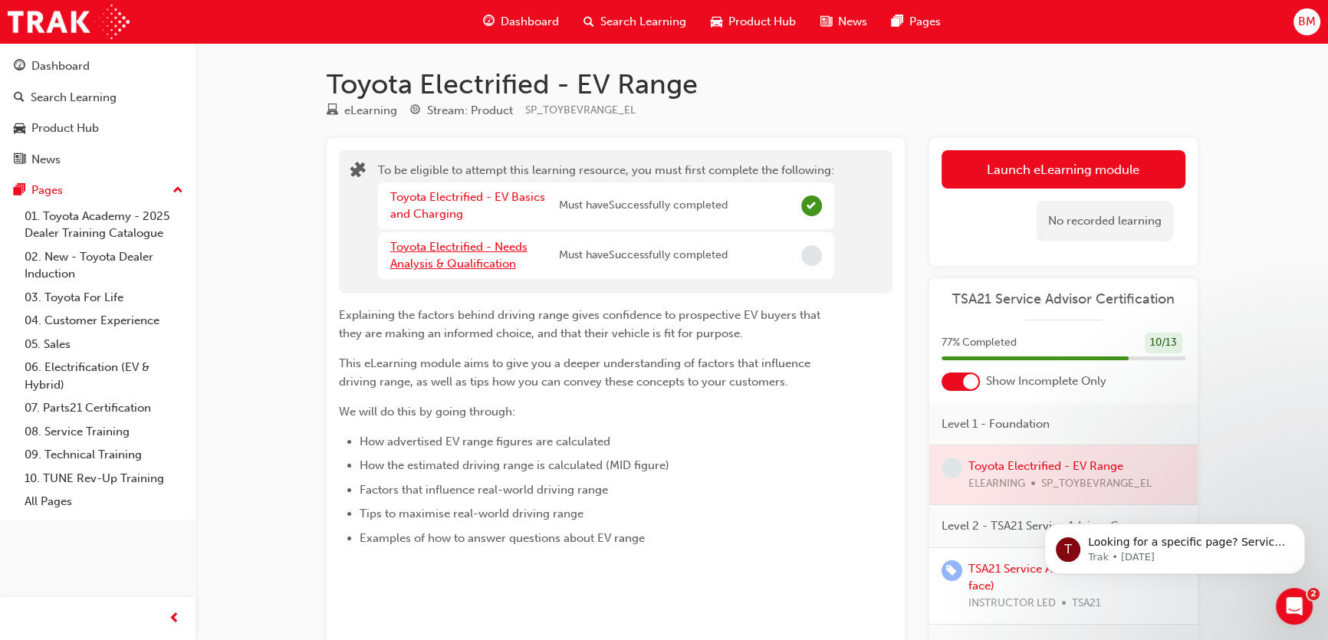
click at [468, 249] on link "Toyota Electrified - Needs Analysis & Qualification" at bounding box center [458, 255] width 137 height 31
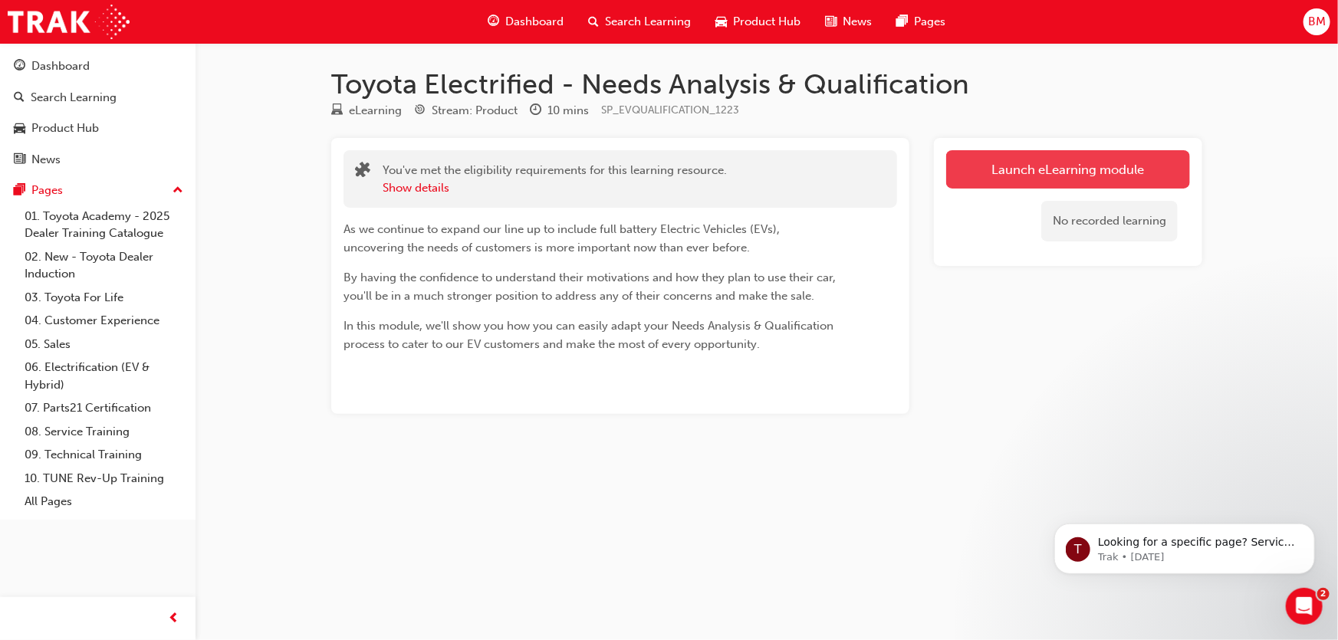
click at [1105, 172] on link "Launch eLearning module" at bounding box center [1068, 169] width 244 height 38
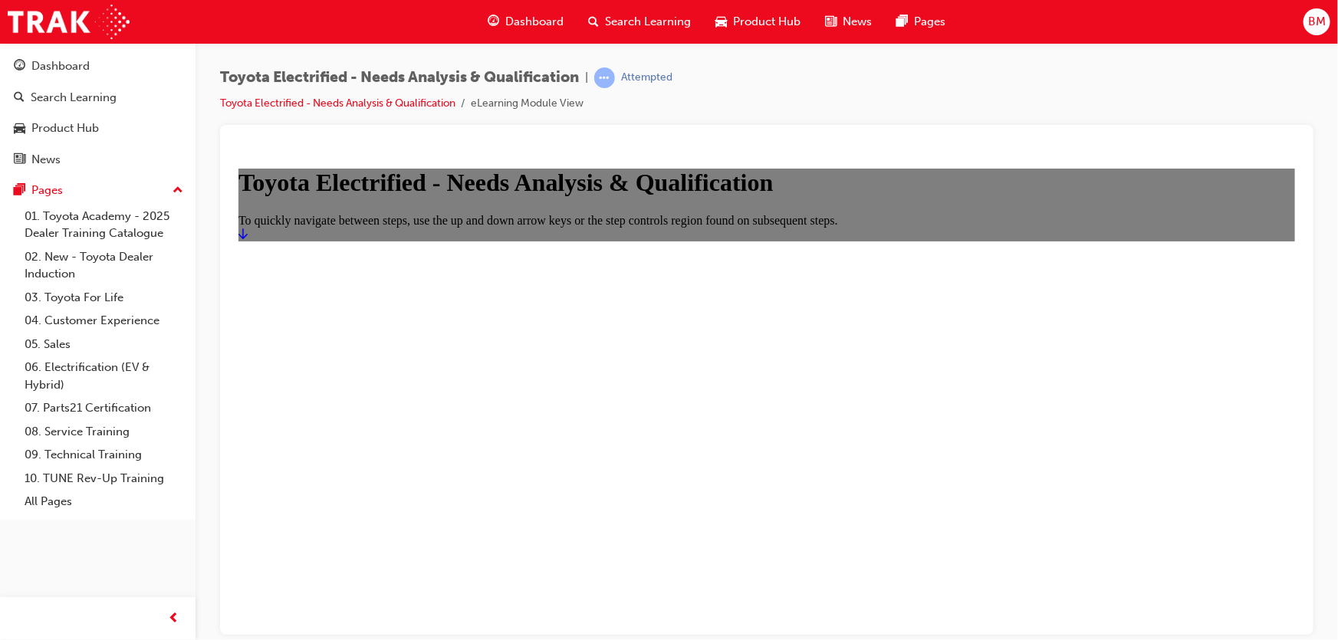
click at [247, 239] on icon "Start" at bounding box center [242, 233] width 9 height 12
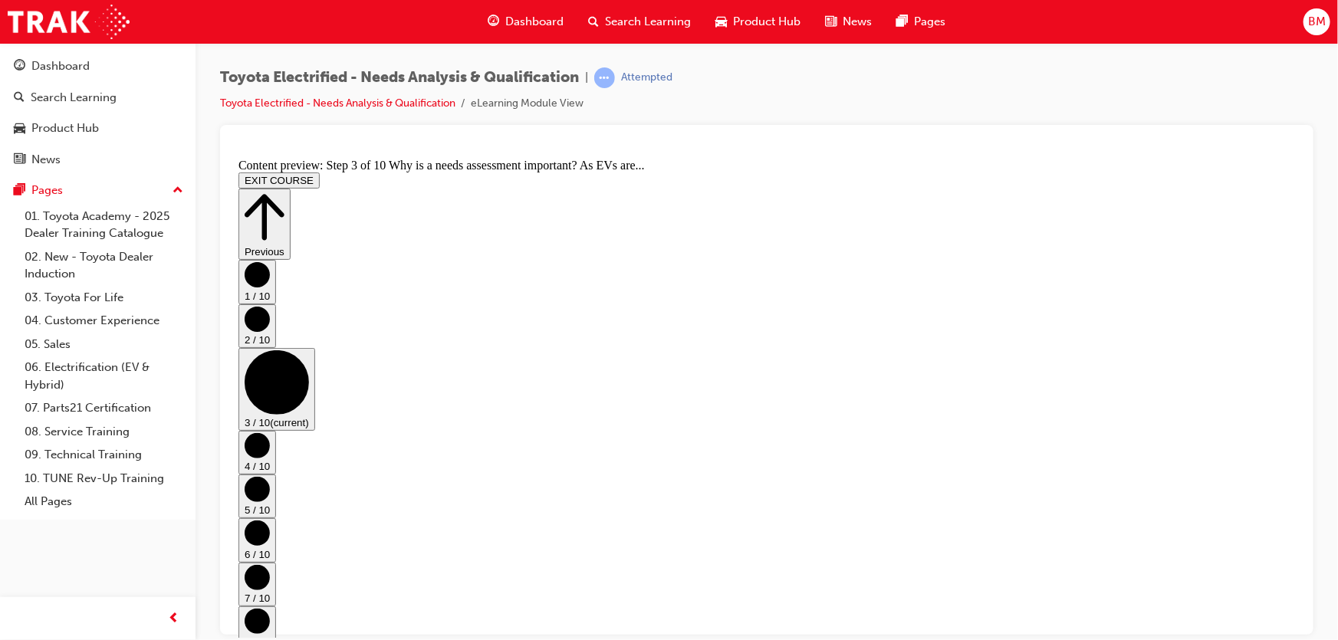
scroll to position [69, 0]
drag, startPoint x: 472, startPoint y: 276, endPoint x: 658, endPoint y: 335, distance: 194.7
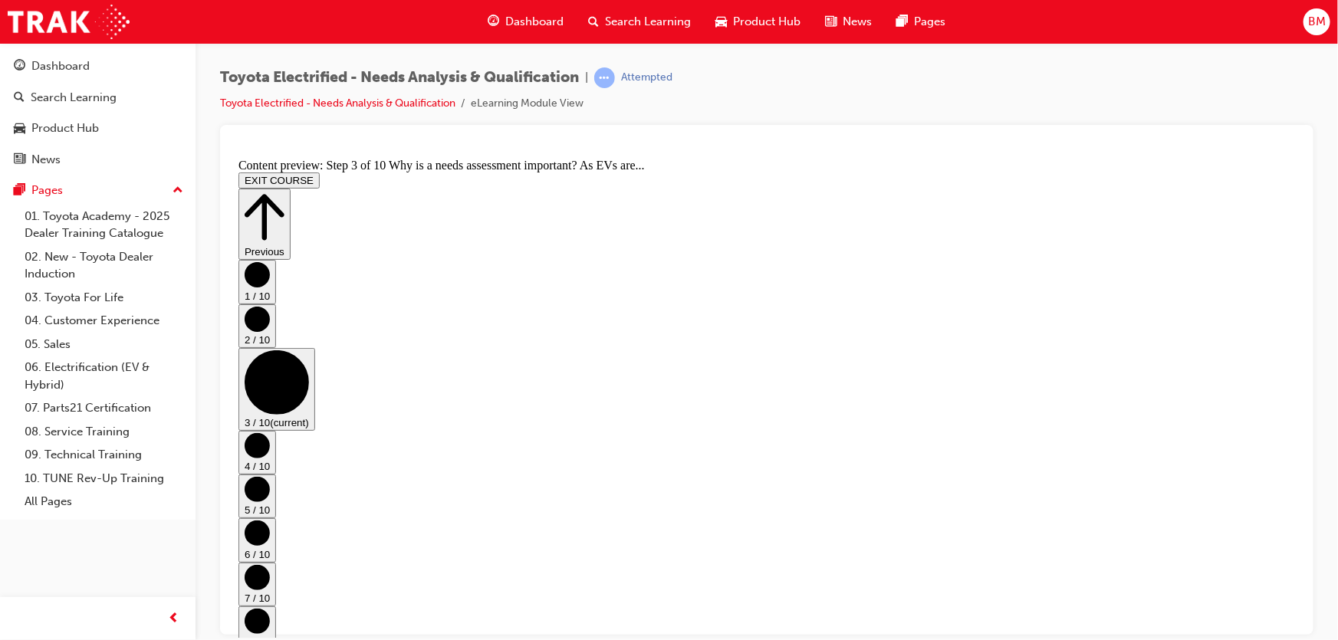
drag, startPoint x: 467, startPoint y: 385, endPoint x: 578, endPoint y: 441, distance: 124.8
drag, startPoint x: 558, startPoint y: 440, endPoint x: 569, endPoint y: 441, distance: 11.6
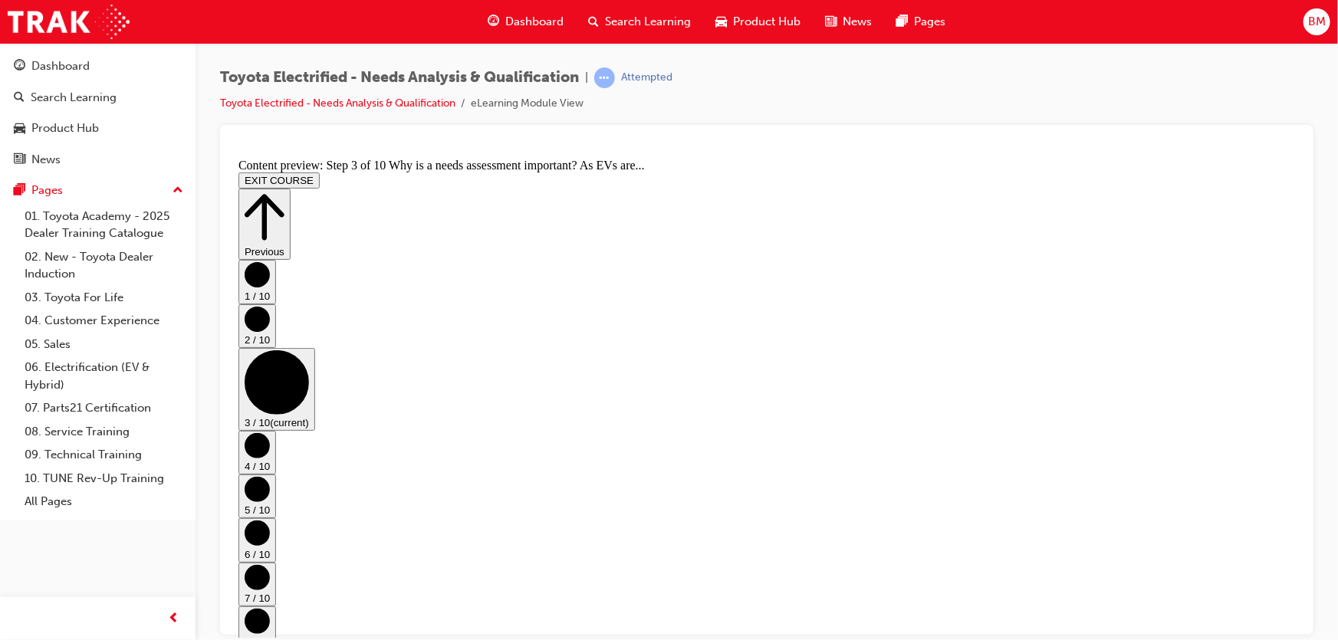
drag, startPoint x: 934, startPoint y: 376, endPoint x: 934, endPoint y: 392, distance: 16.1
drag, startPoint x: 629, startPoint y: 381, endPoint x: 843, endPoint y: 396, distance: 214.3
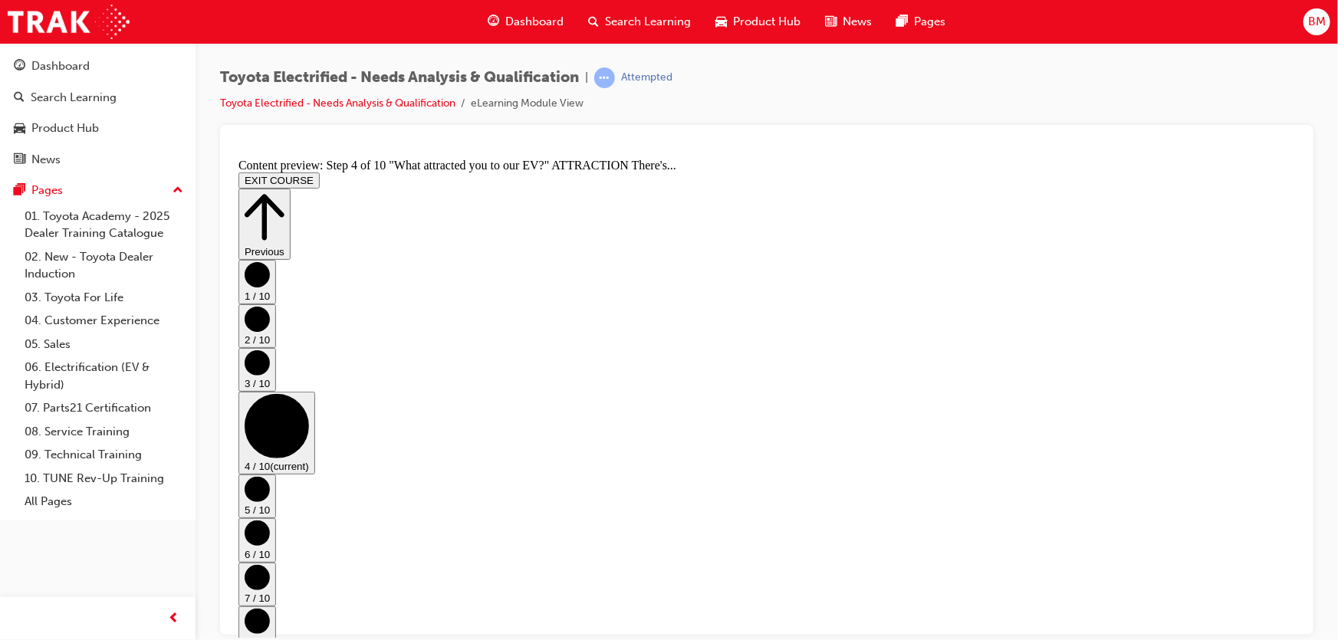
drag, startPoint x: 670, startPoint y: 281, endPoint x: 1012, endPoint y: 262, distance: 342.3
drag, startPoint x: 555, startPoint y: 273, endPoint x: 1059, endPoint y: 274, distance: 504.3
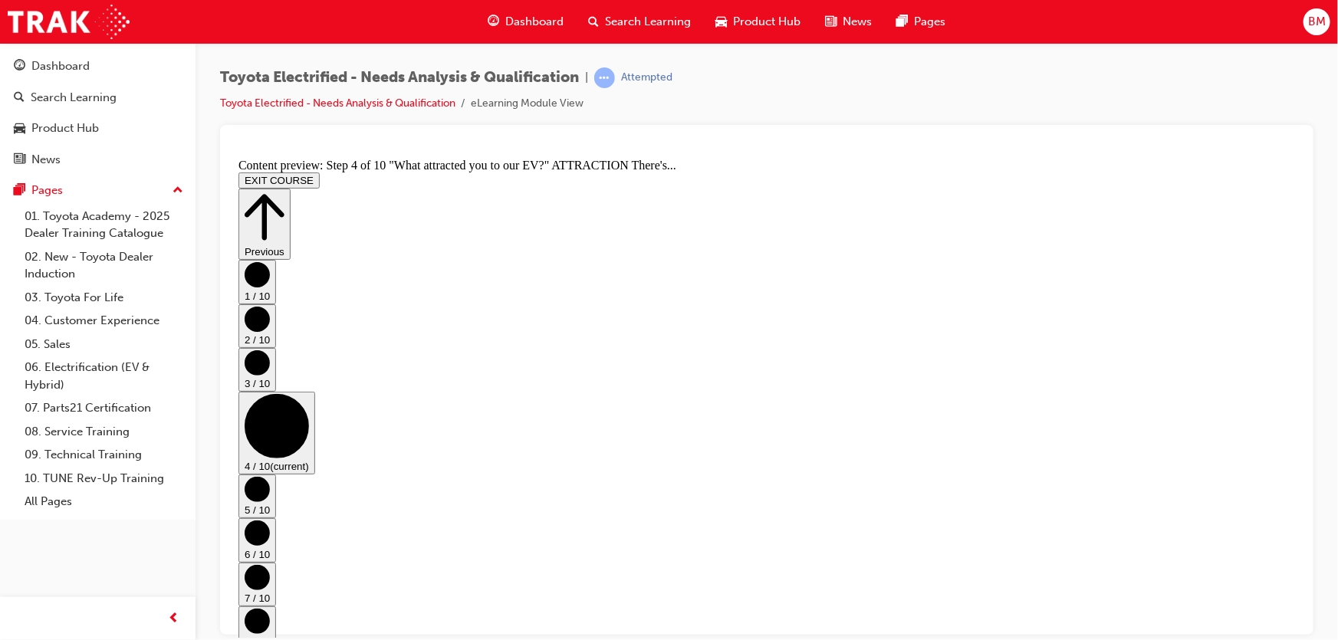
drag, startPoint x: 548, startPoint y: 320, endPoint x: 775, endPoint y: 349, distance: 228.7
drag, startPoint x: 783, startPoint y: 340, endPoint x: 298, endPoint y: 321, distance: 485.5
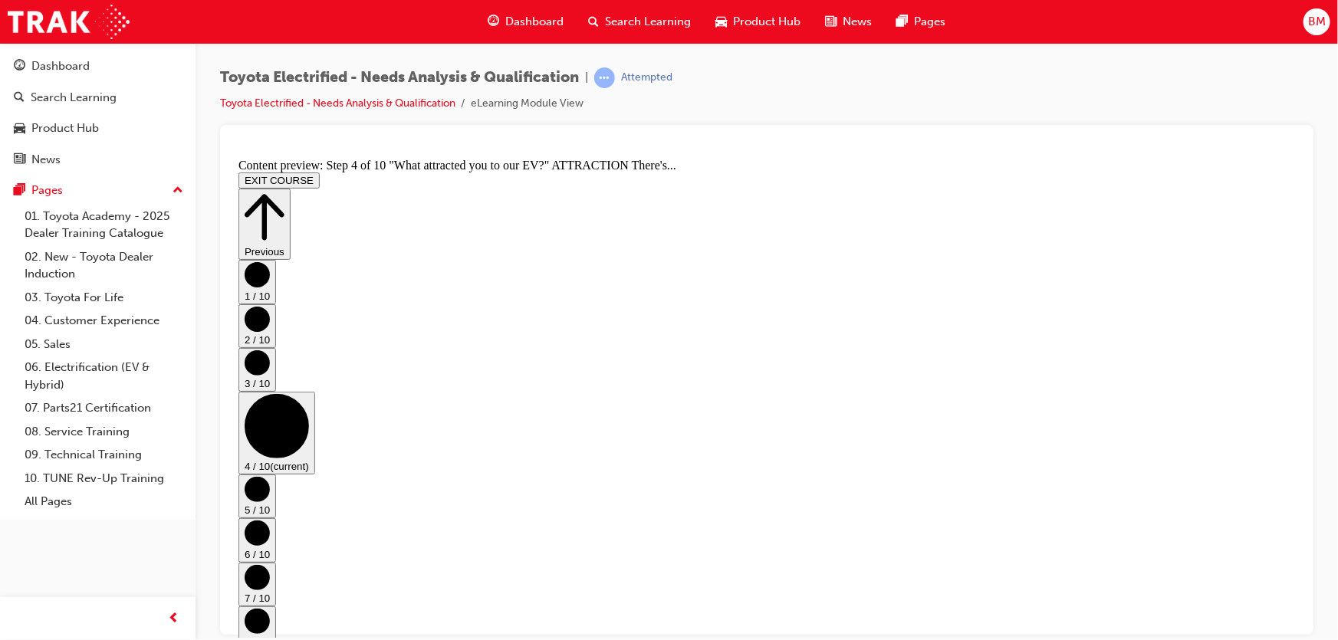
drag, startPoint x: 757, startPoint y: 346, endPoint x: 749, endPoint y: 347, distance: 7.8
drag, startPoint x: 547, startPoint y: 388, endPoint x: 1033, endPoint y: 386, distance: 486.7
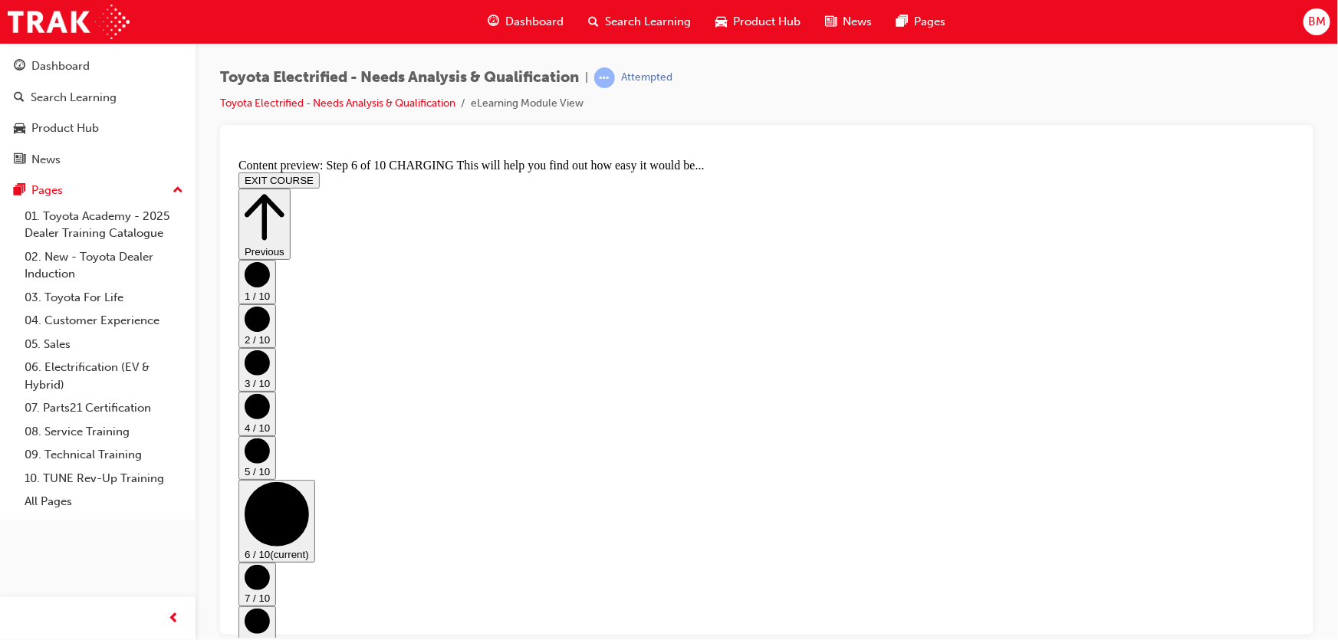
scroll to position [115, 0]
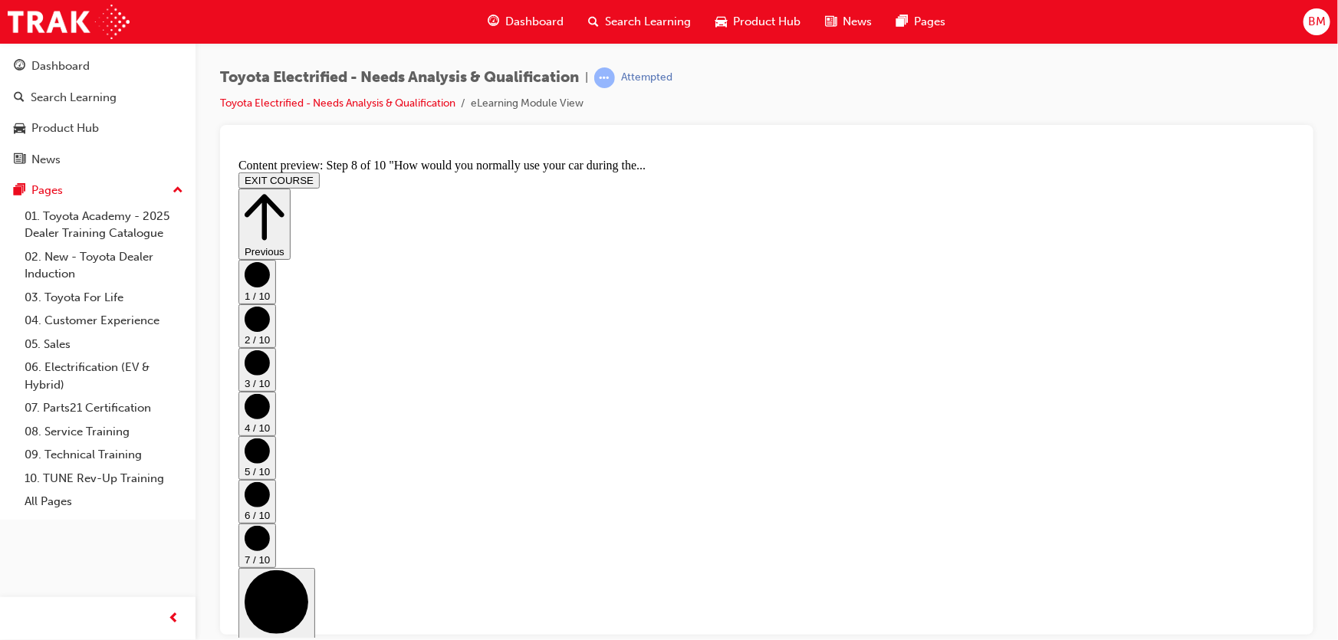
scroll to position [392, 0]
